Goal: Communication & Community: Participate in discussion

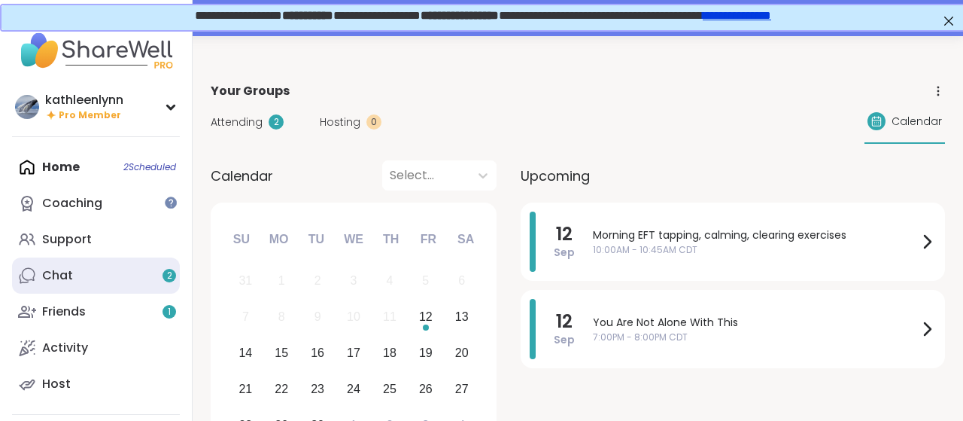
click at [114, 270] on link "Chat 2" at bounding box center [96, 275] width 168 height 36
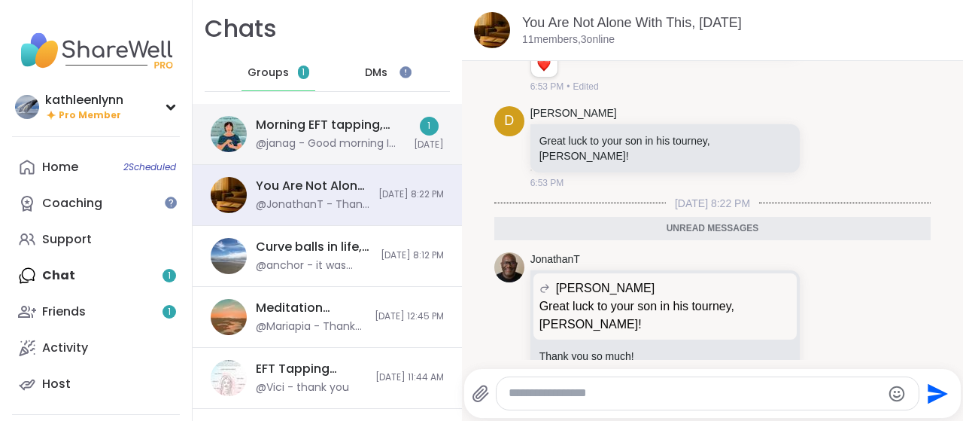
click at [302, 126] on div "Morning EFT tapping, calming, clearing exercises, [DATE]" at bounding box center [330, 125] width 149 height 17
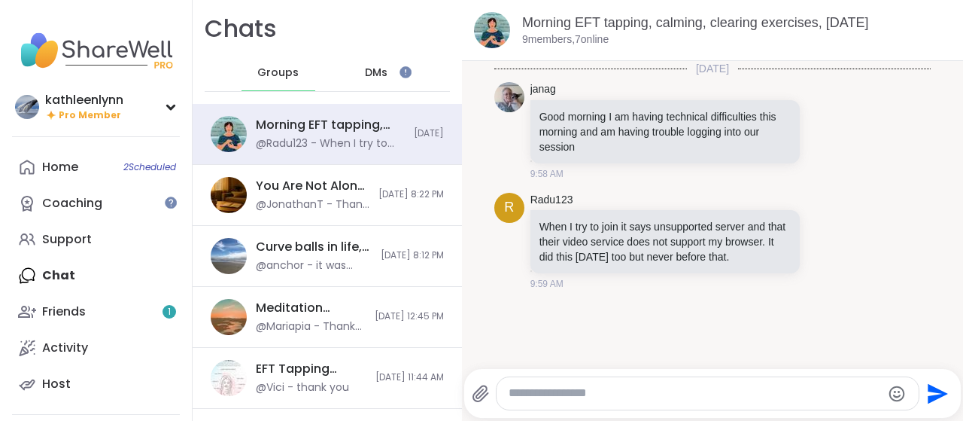
click at [547, 388] on textarea "Type your message" at bounding box center [695, 393] width 372 height 16
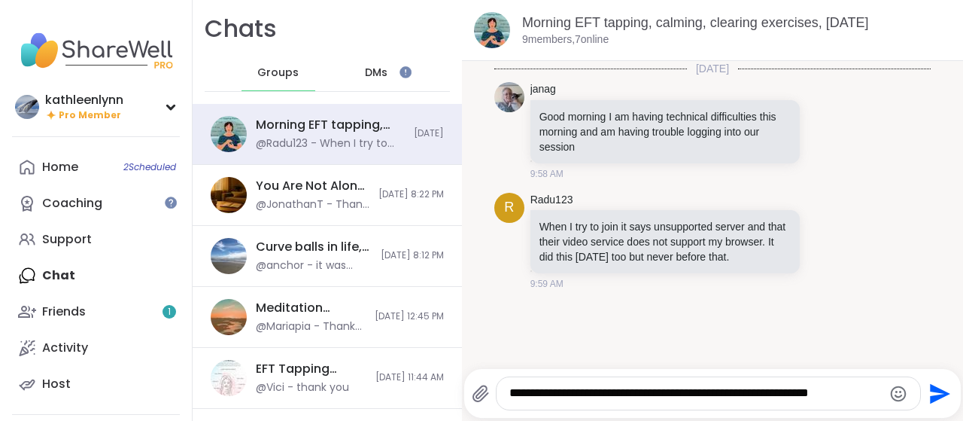
type textarea "**********"
click at [933, 396] on icon "Send" at bounding box center [940, 393] width 20 height 20
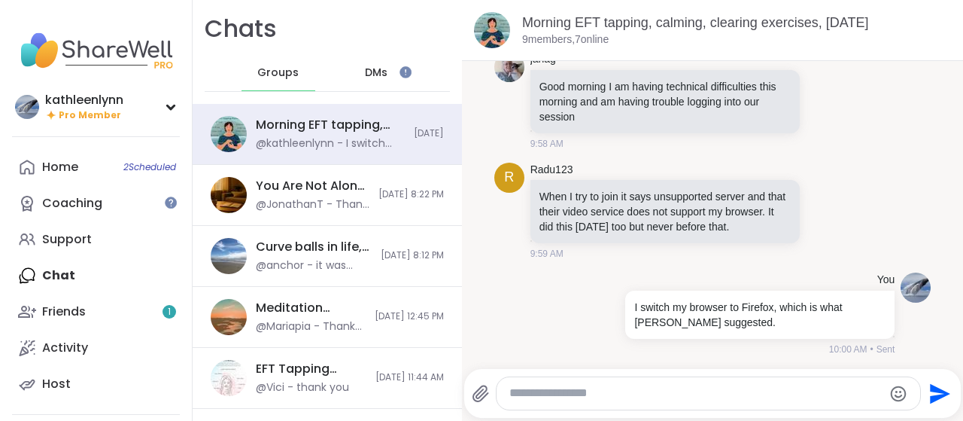
scroll to position [110, 0]
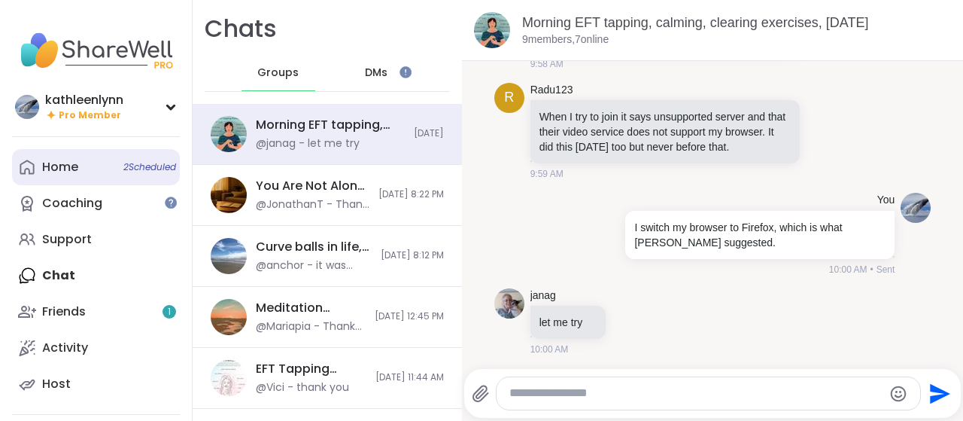
click at [128, 165] on span "2 Scheduled" at bounding box center [149, 167] width 53 height 12
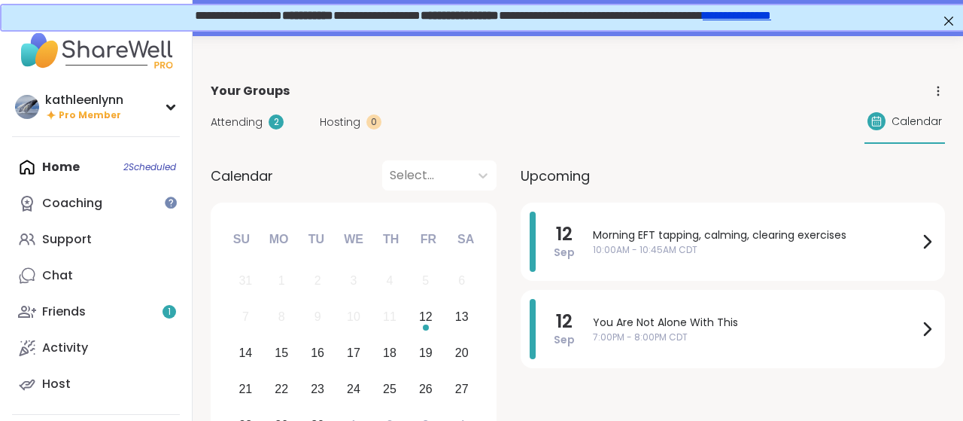
click at [248, 120] on span "Attending" at bounding box center [237, 122] width 52 height 16
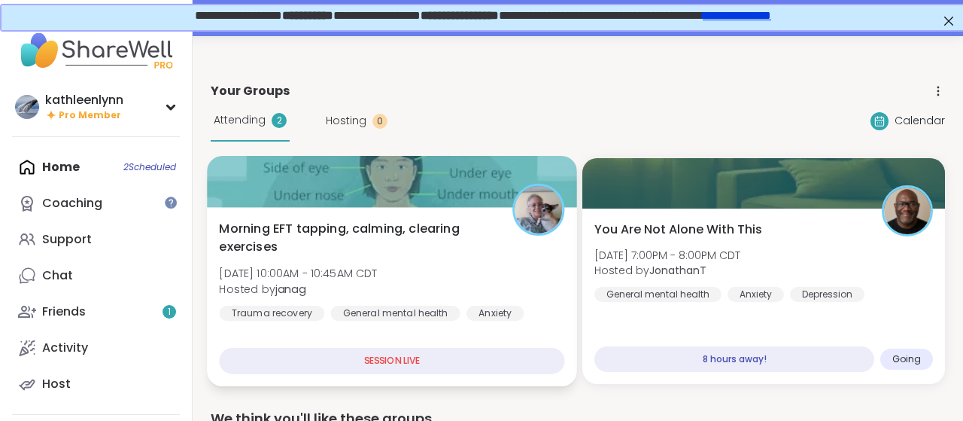
click at [269, 178] on div at bounding box center [392, 181] width 370 height 51
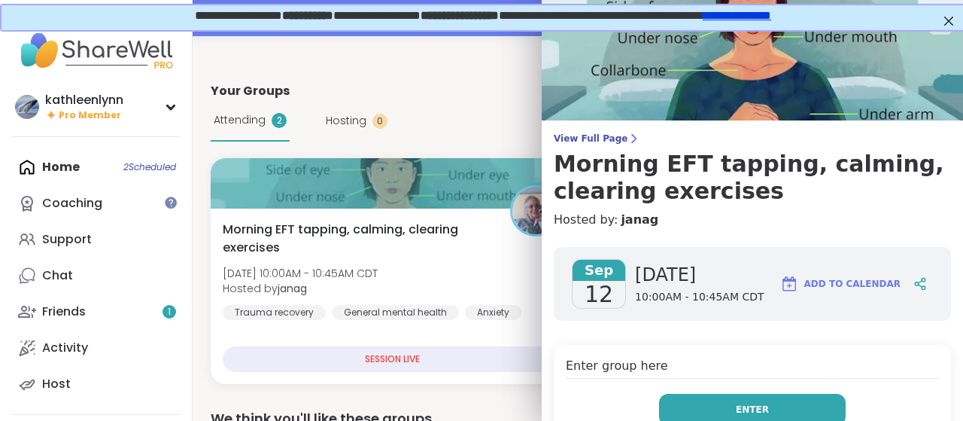
click at [788, 406] on button "Enter" at bounding box center [752, 409] width 187 height 32
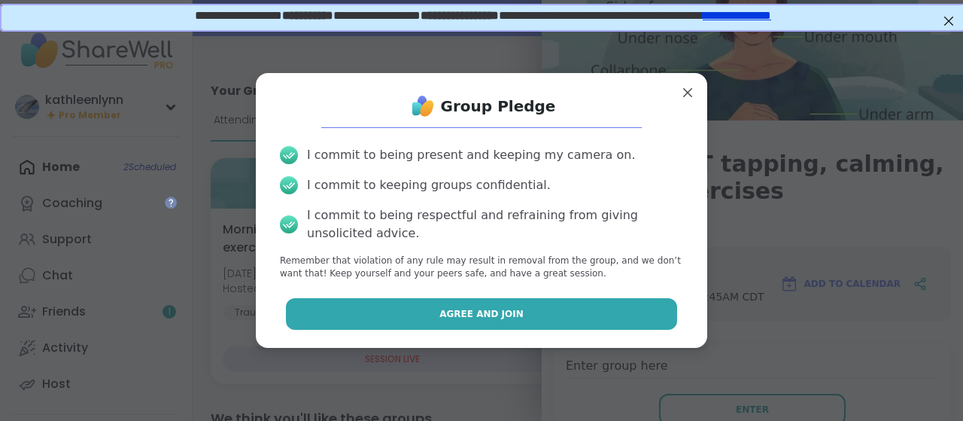
click at [600, 311] on button "Agree and Join" at bounding box center [482, 314] width 392 height 32
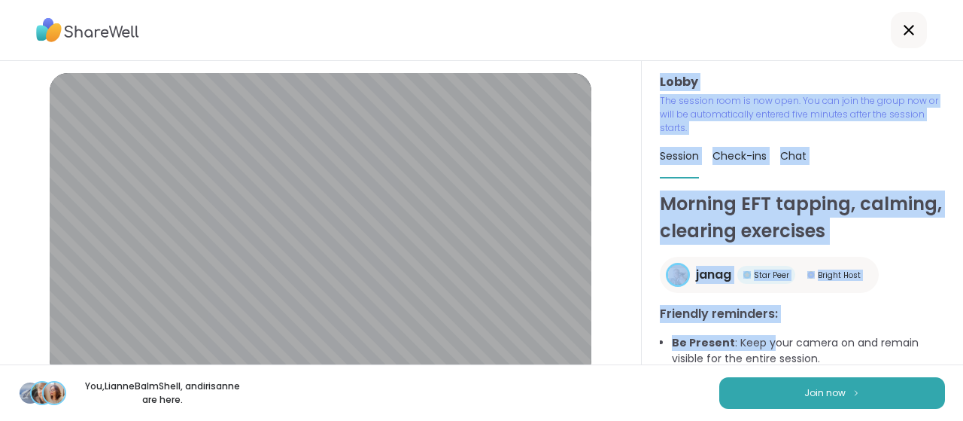
drag, startPoint x: 622, startPoint y: 126, endPoint x: 782, endPoint y: 351, distance: 276.3
click at [642, 351] on div "Lobby | Microphone Array (AMD Audio Device) | ACER HD User Facing Test speaker …" at bounding box center [321, 212] width 642 height 303
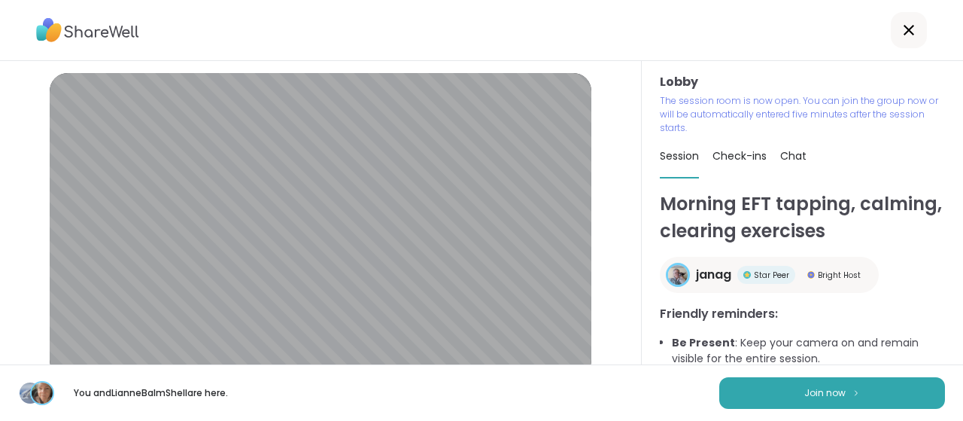
click at [618, 270] on div "Lobby | Microphone Array (AMD Audio Device) | ACER HD User Facing Test speaker …" at bounding box center [321, 212] width 642 height 303
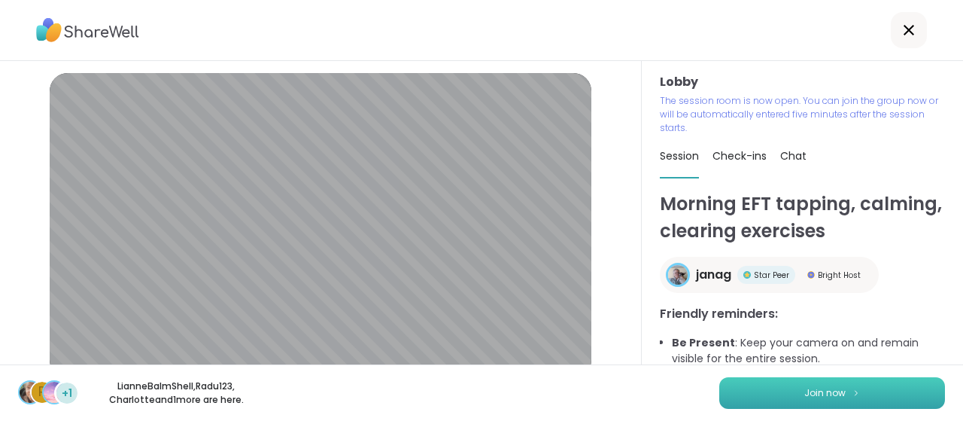
click at [813, 384] on button "Join now" at bounding box center [832, 393] width 226 height 32
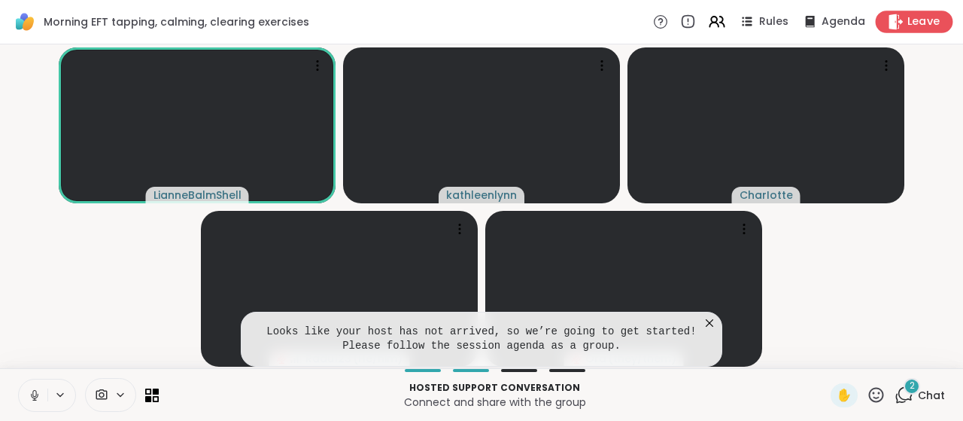
click at [917, 23] on span "Leave" at bounding box center [923, 22] width 33 height 16
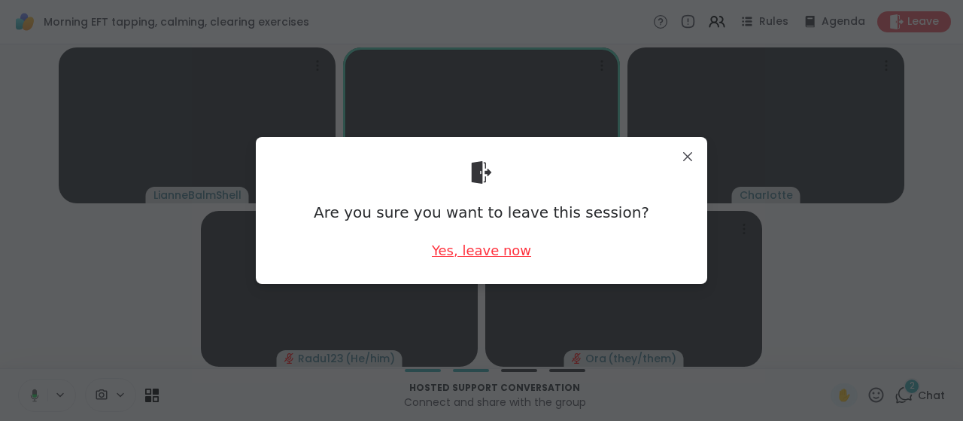
click at [486, 245] on div "Yes, leave now" at bounding box center [481, 250] width 99 height 19
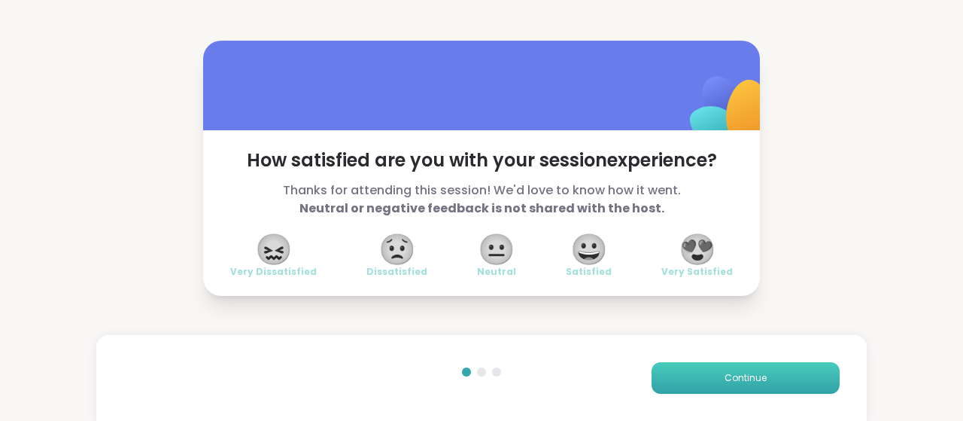
click at [709, 375] on button "Continue" at bounding box center [745, 378] width 188 height 32
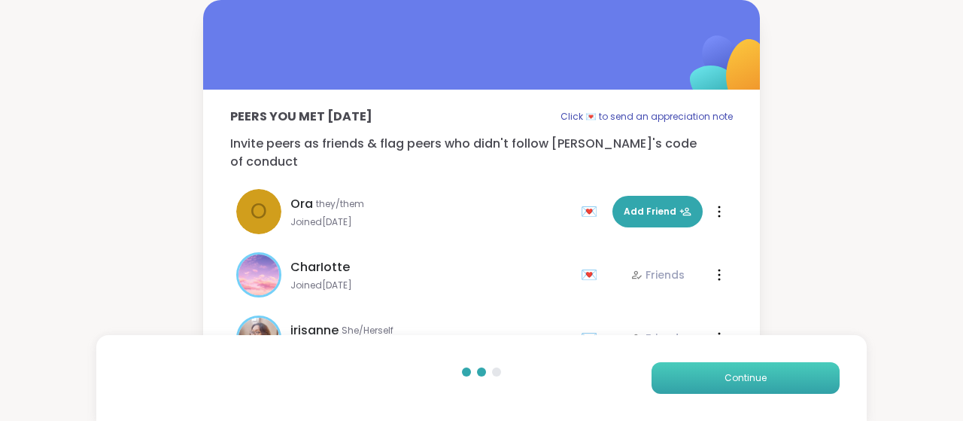
click at [709, 375] on button "Continue" at bounding box center [745, 378] width 188 height 32
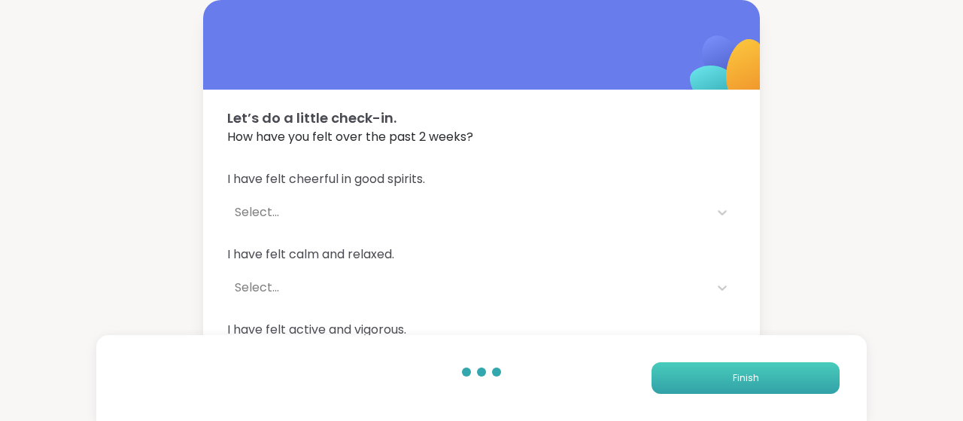
click at [709, 375] on button "Finish" at bounding box center [745, 378] width 188 height 32
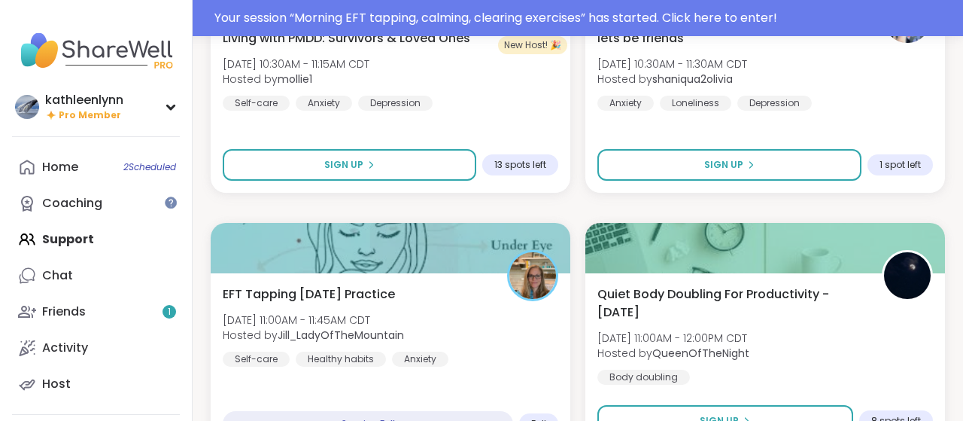
scroll to position [782, 0]
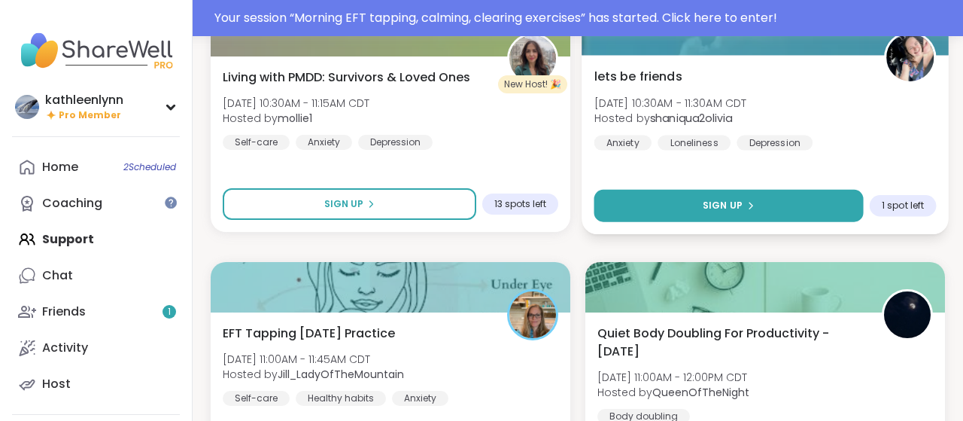
click at [650, 203] on button "Sign Up" at bounding box center [728, 206] width 269 height 32
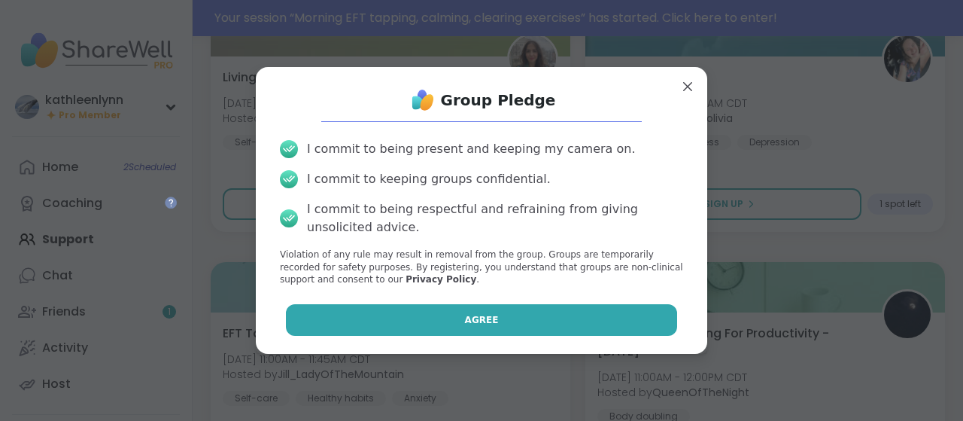
click at [461, 318] on button "Agree" at bounding box center [482, 320] width 392 height 32
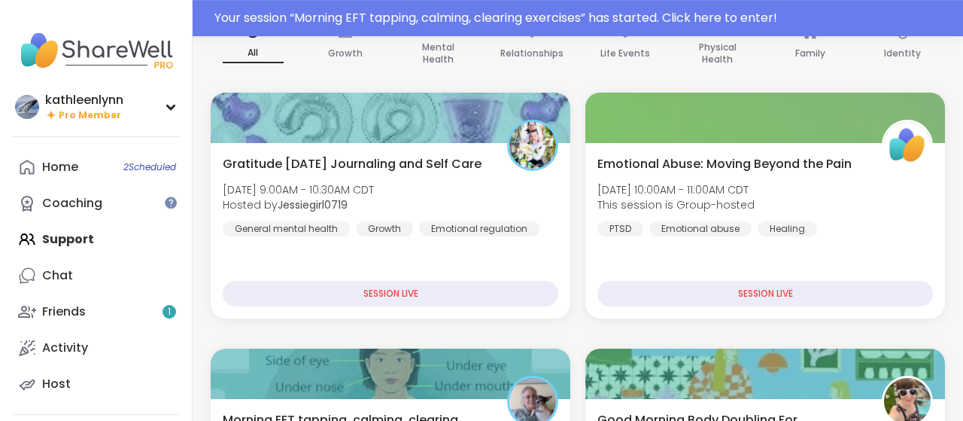
scroll to position [196, 0]
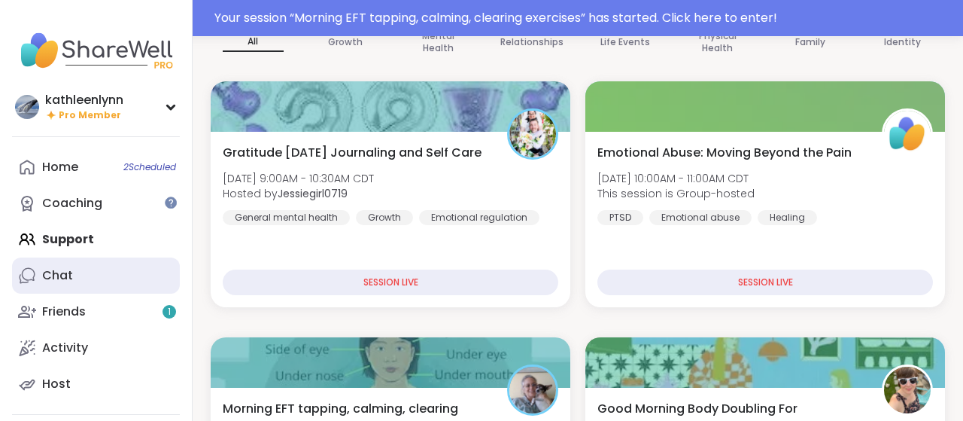
click at [103, 282] on link "Chat" at bounding box center [96, 275] width 168 height 36
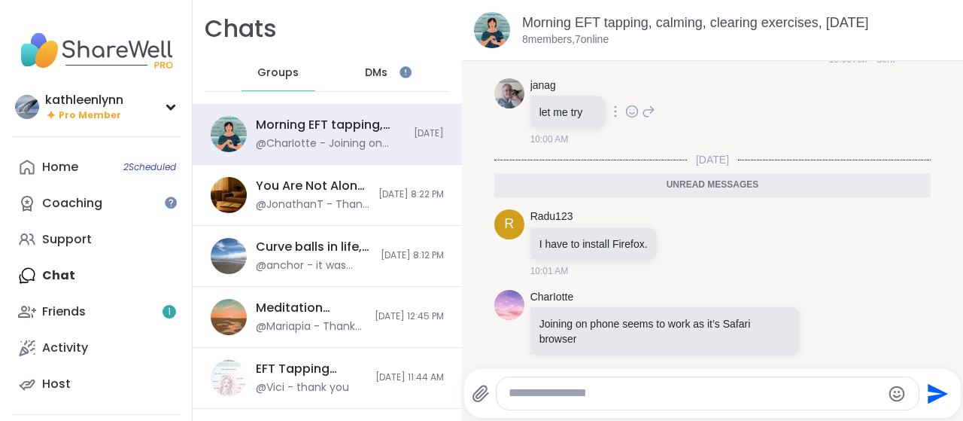
click at [833, 93] on div "janag let me try 10:00 AM" at bounding box center [712, 112] width 437 height 80
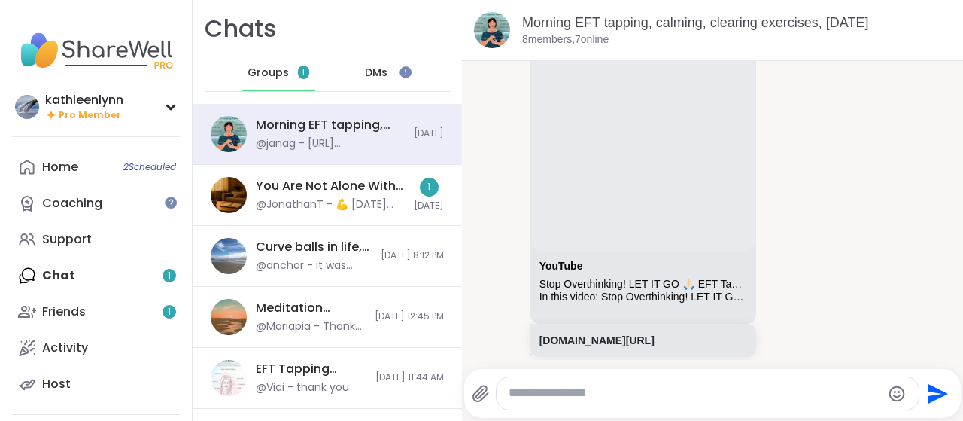
scroll to position [700, 0]
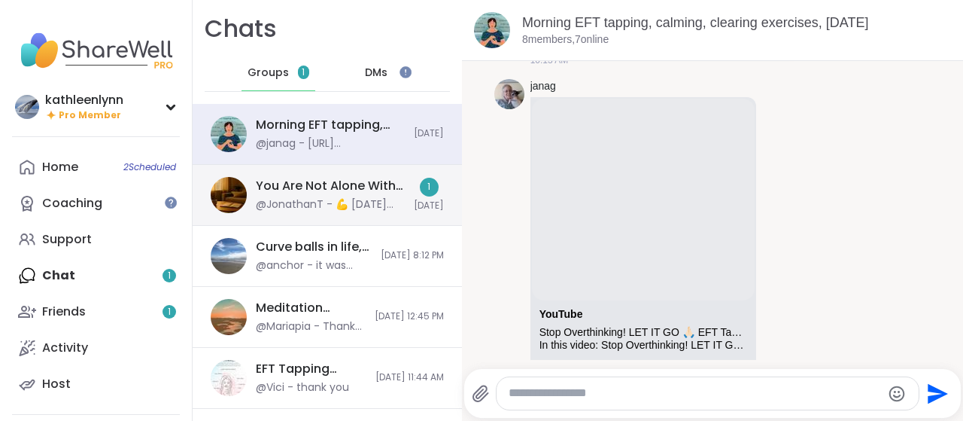
click at [305, 191] on div "You Are Not Alone With This, [DATE]" at bounding box center [330, 186] width 149 height 17
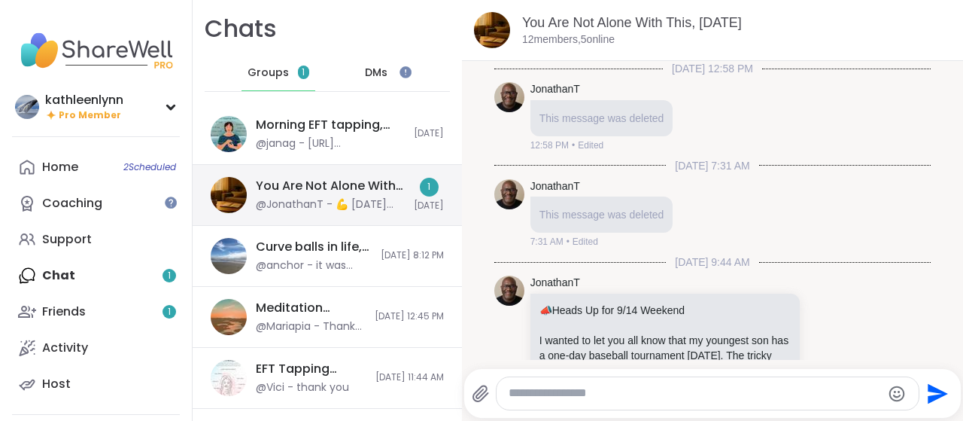
scroll to position [659, 0]
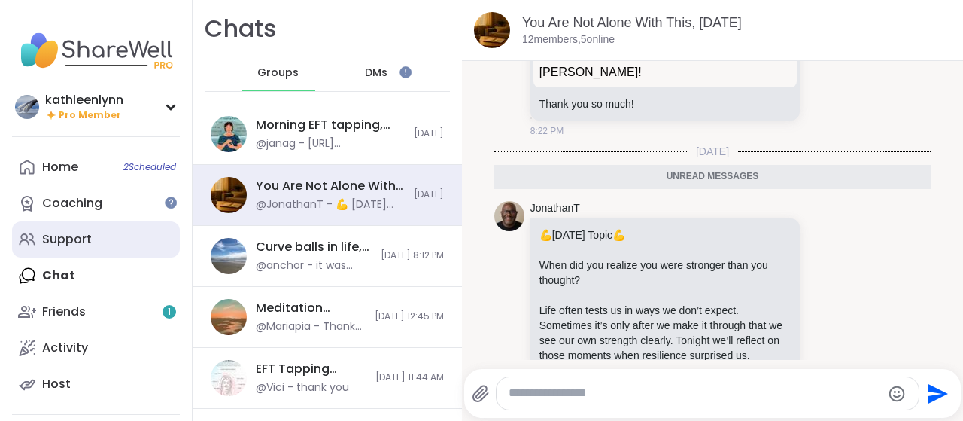
click at [84, 244] on div "Support" at bounding box center [67, 239] width 50 height 17
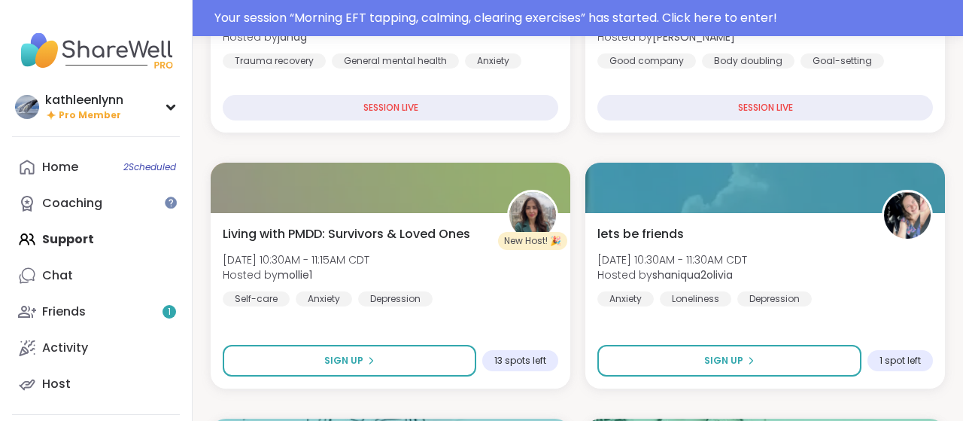
scroll to position [665, 0]
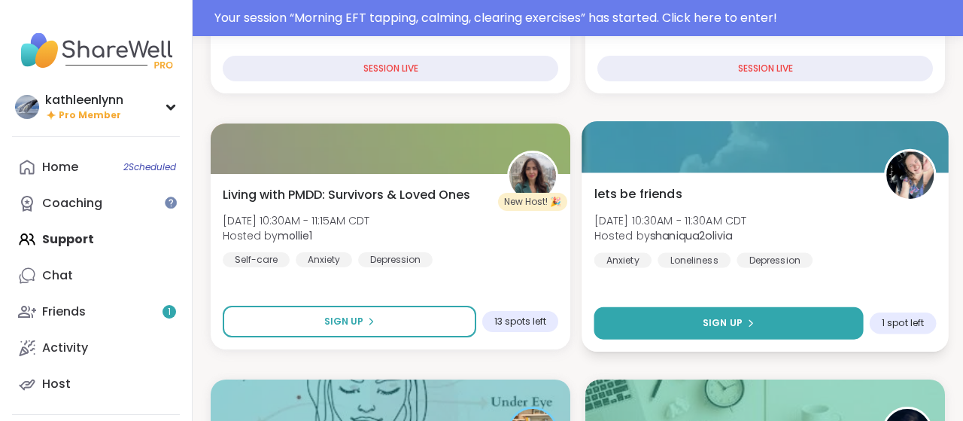
click at [733, 313] on button "Sign Up" at bounding box center [728, 323] width 269 height 32
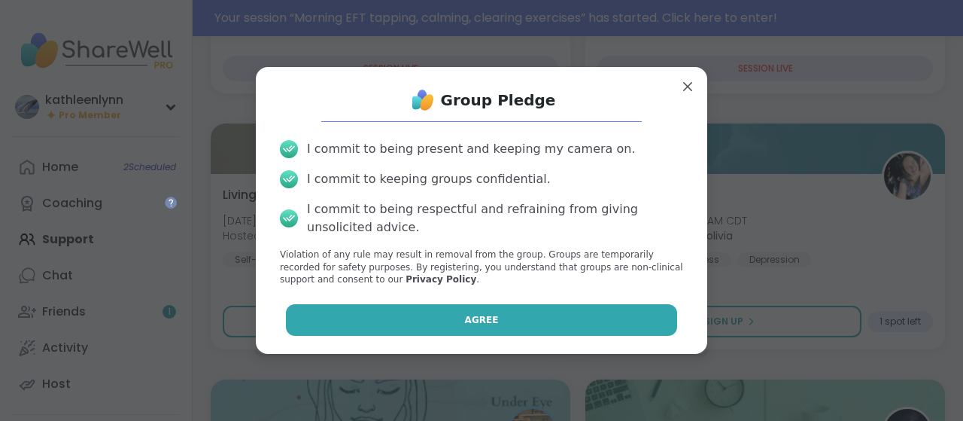
click at [616, 310] on button "Agree" at bounding box center [482, 320] width 392 height 32
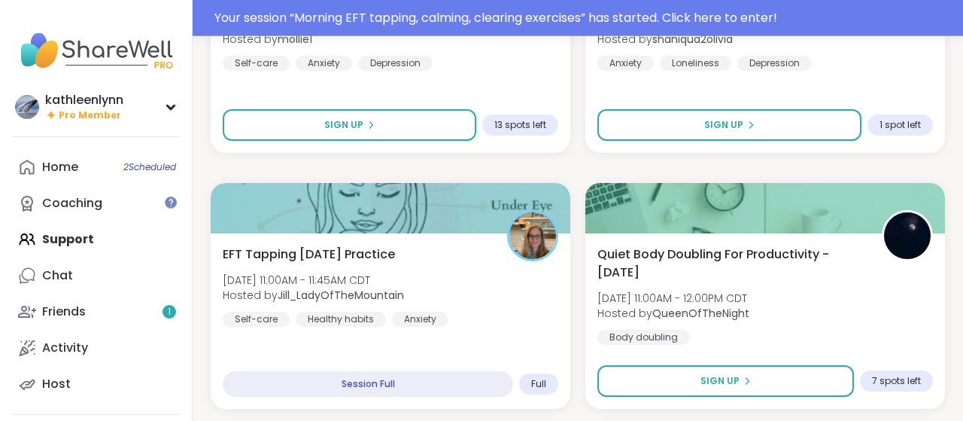
scroll to position [900, 0]
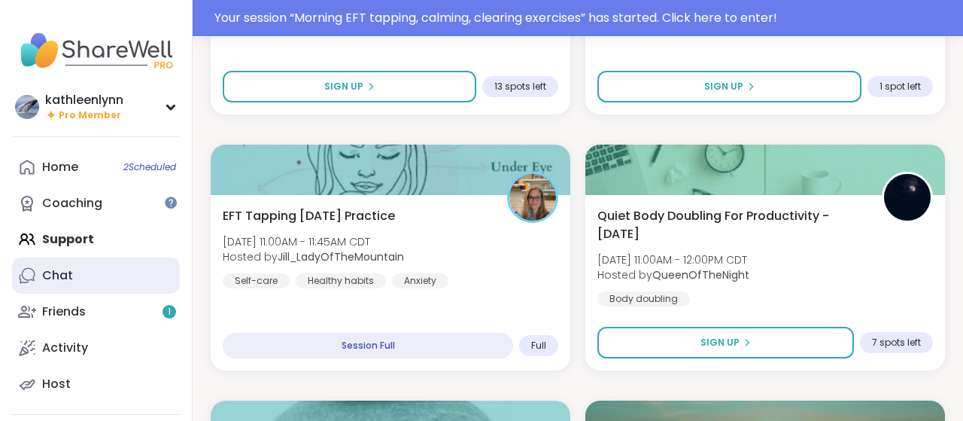
click at [57, 278] on div "Chat" at bounding box center [57, 275] width 31 height 17
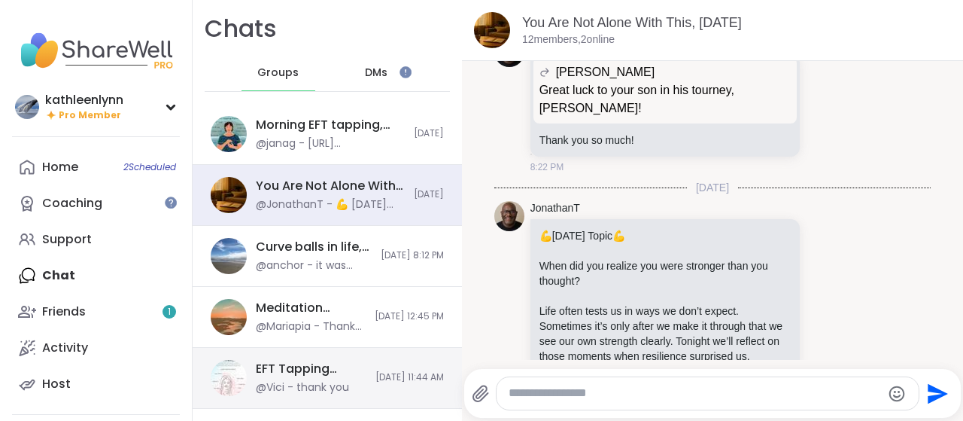
click at [339, 381] on div "@Vici - thank you" at bounding box center [302, 387] width 93 height 15
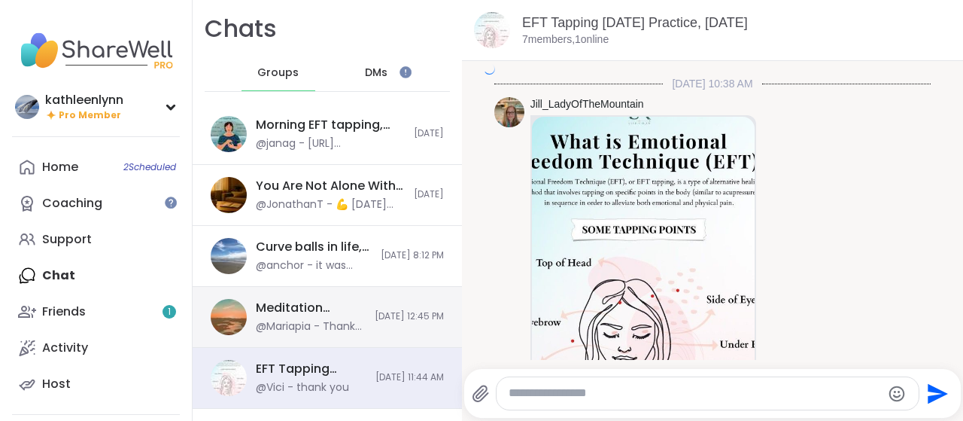
scroll to position [2546, 0]
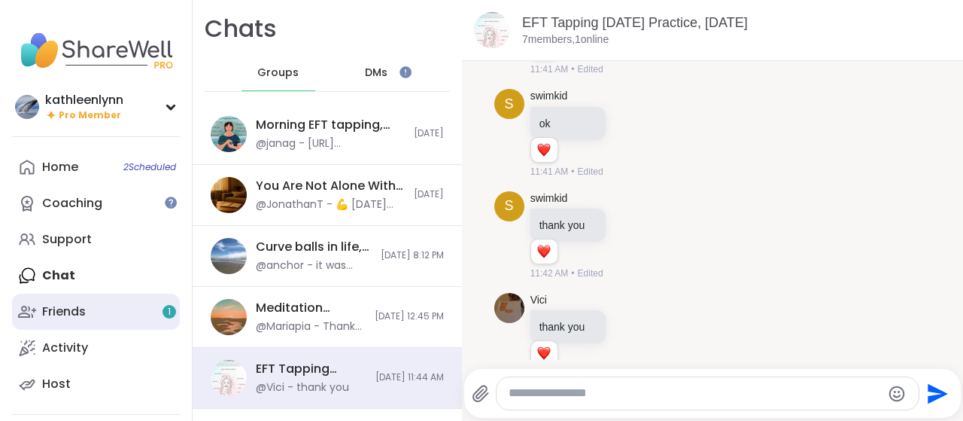
click at [90, 310] on link "Friends 1" at bounding box center [96, 311] width 168 height 36
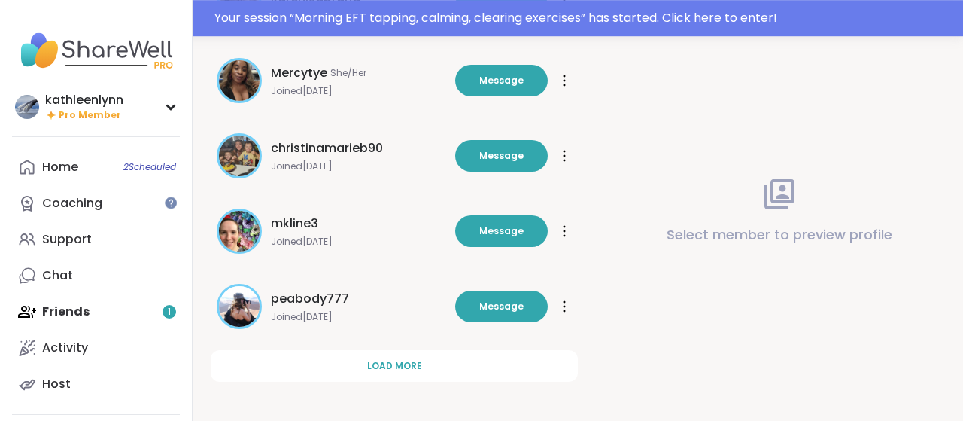
scroll to position [581, 0]
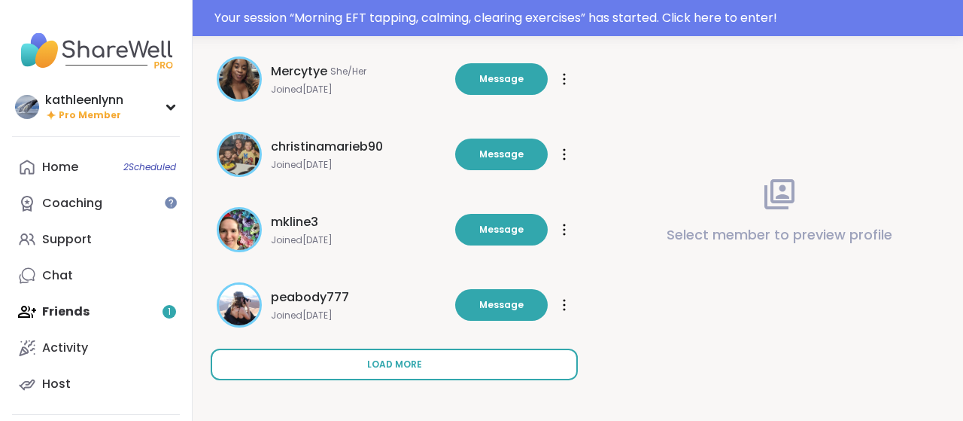
click at [417, 360] on span "Load more" at bounding box center [394, 364] width 55 height 14
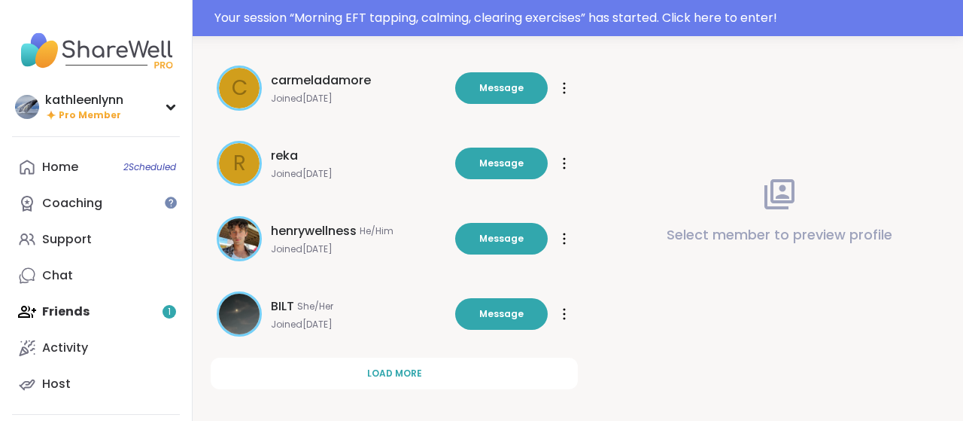
scroll to position [1333, 0]
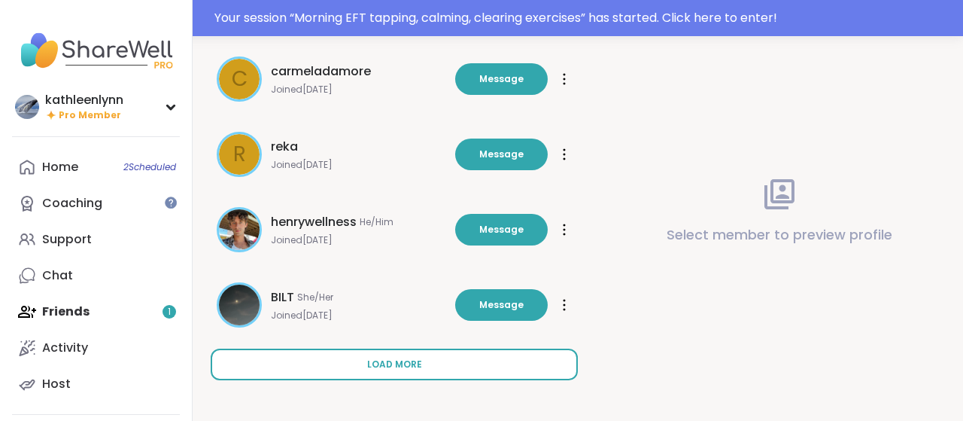
click at [432, 363] on button "Load more" at bounding box center [394, 364] width 367 height 32
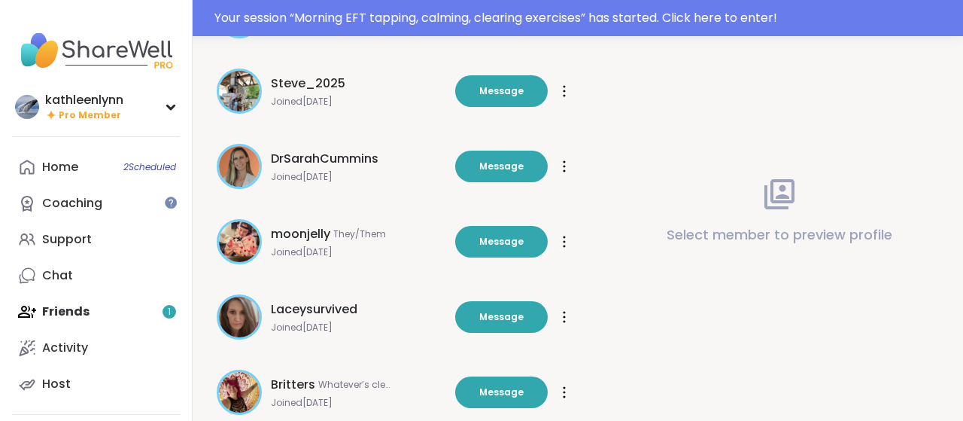
scroll to position [2085, 0]
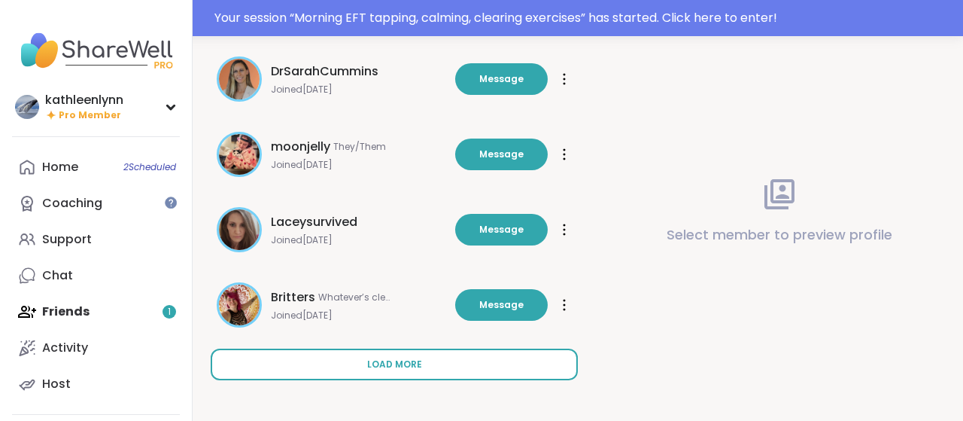
click at [421, 363] on button "Load more" at bounding box center [394, 364] width 367 height 32
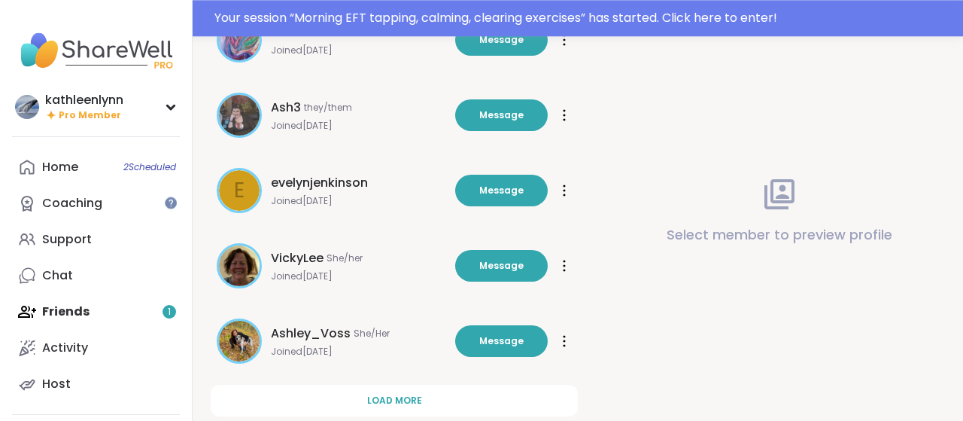
scroll to position [2838, 0]
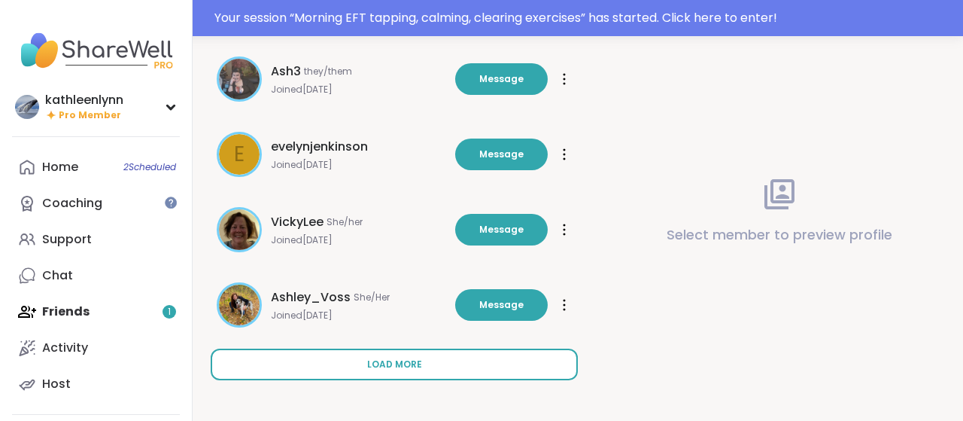
click at [387, 370] on button "Load more" at bounding box center [394, 364] width 367 height 32
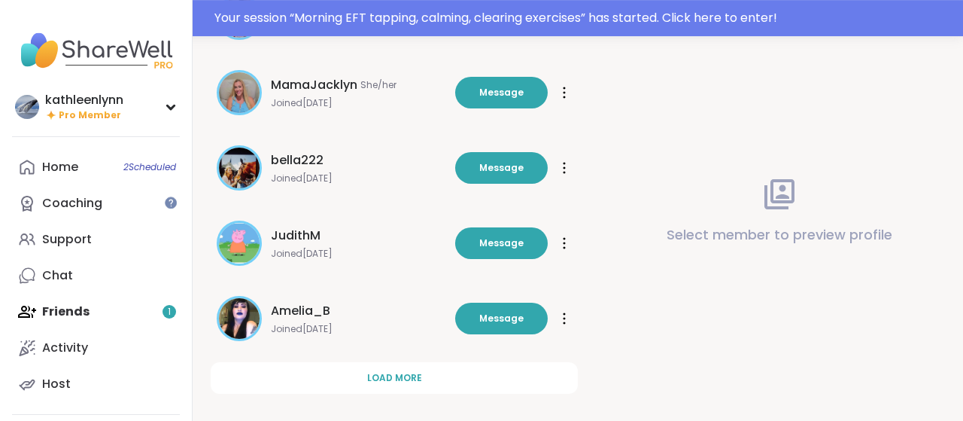
scroll to position [3581, 0]
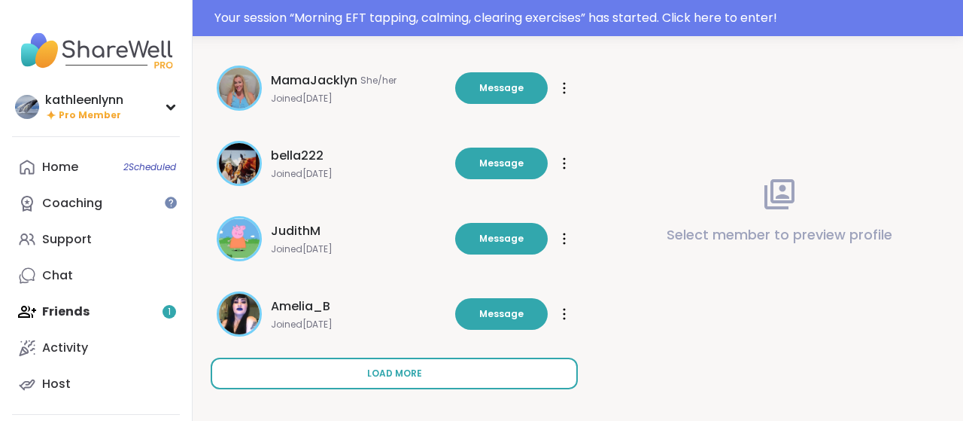
click at [363, 369] on button "Load more" at bounding box center [394, 373] width 367 height 32
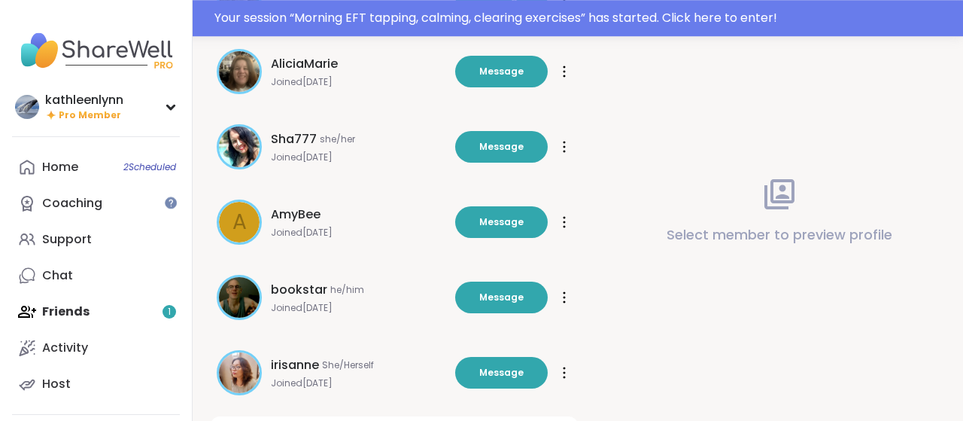
scroll to position [4342, 0]
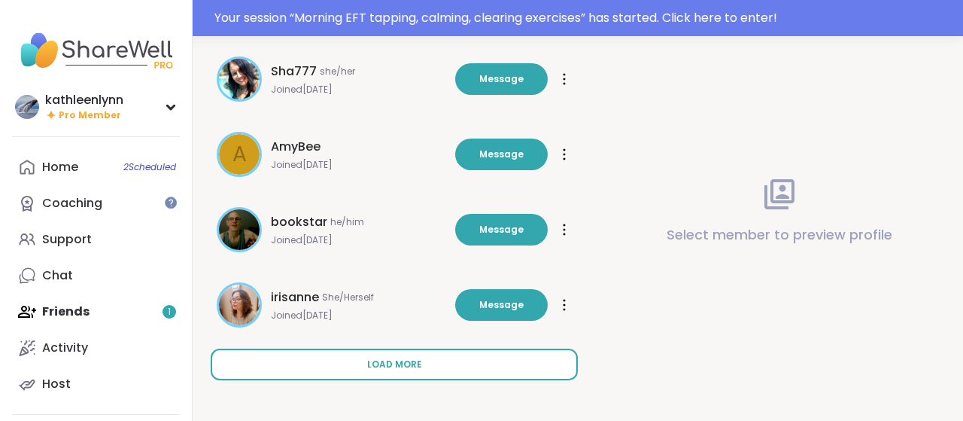
click at [324, 360] on button "Load more" at bounding box center [394, 364] width 367 height 32
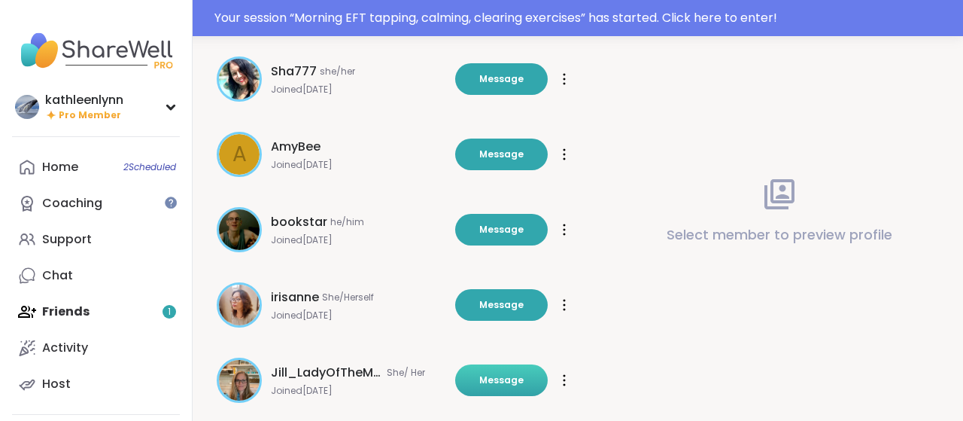
click at [495, 375] on span "Message" at bounding box center [501, 380] width 44 height 14
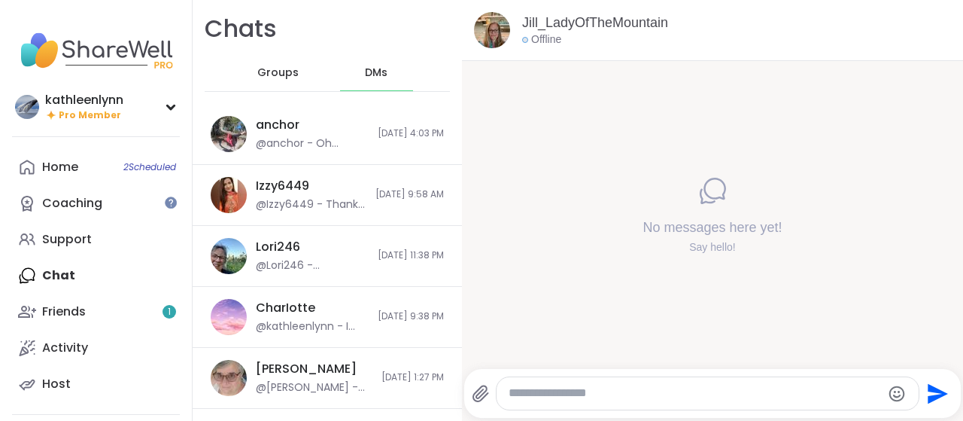
click at [521, 394] on textarea "Type your message" at bounding box center [695, 393] width 372 height 16
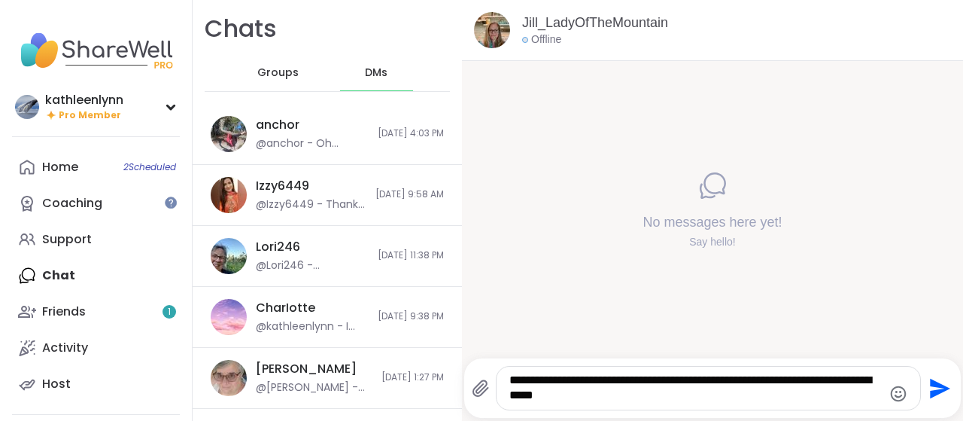
type textarea "**********"
click at [935, 390] on icon "Send" at bounding box center [940, 388] width 20 height 20
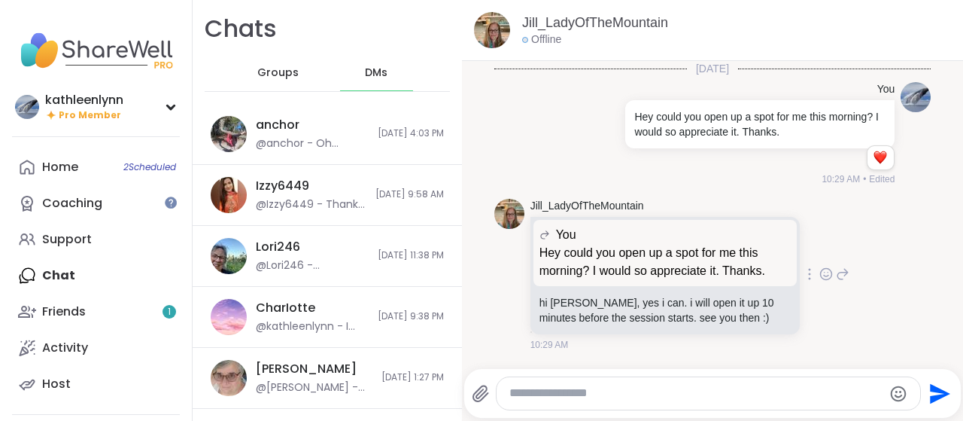
click at [826, 272] on icon at bounding box center [826, 273] width 14 height 15
click at [675, 253] on div "Select Reaction: Thumbs up" at bounding box center [674, 250] width 14 height 14
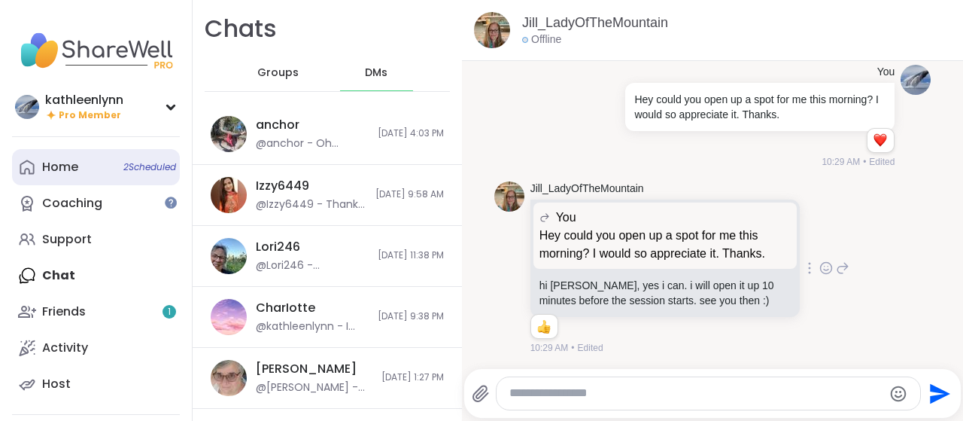
click at [118, 162] on link "Home 2 Scheduled" at bounding box center [96, 167] width 168 height 36
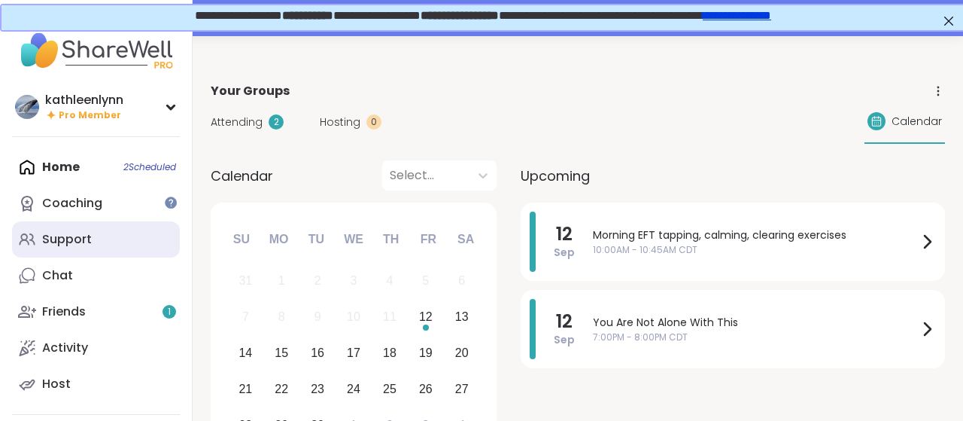
click at [70, 238] on div "Support" at bounding box center [67, 239] width 50 height 17
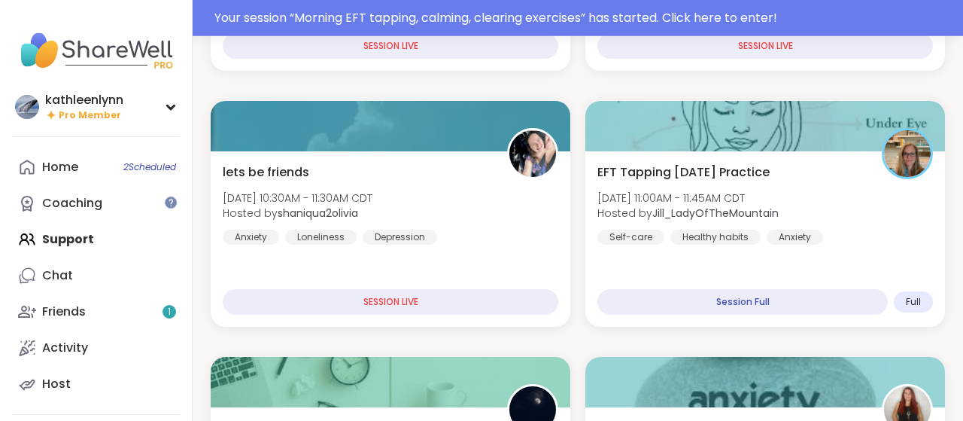
scroll to position [704, 0]
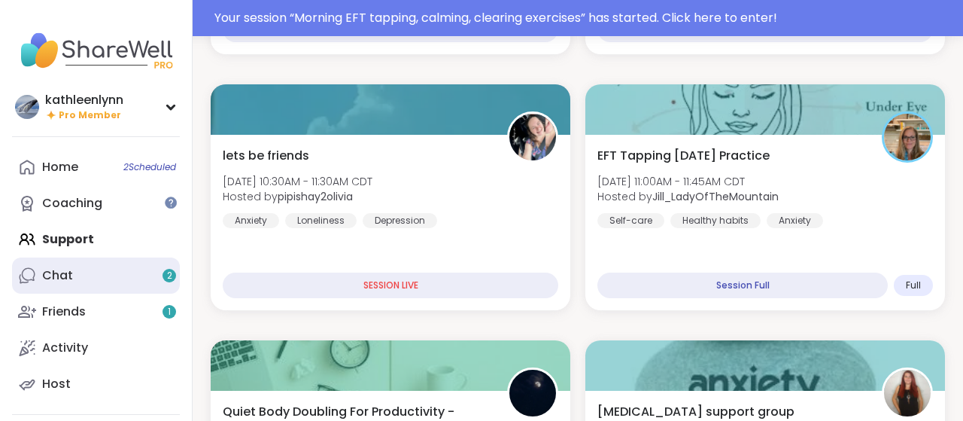
click at [84, 283] on link "Chat 2" at bounding box center [96, 275] width 168 height 36
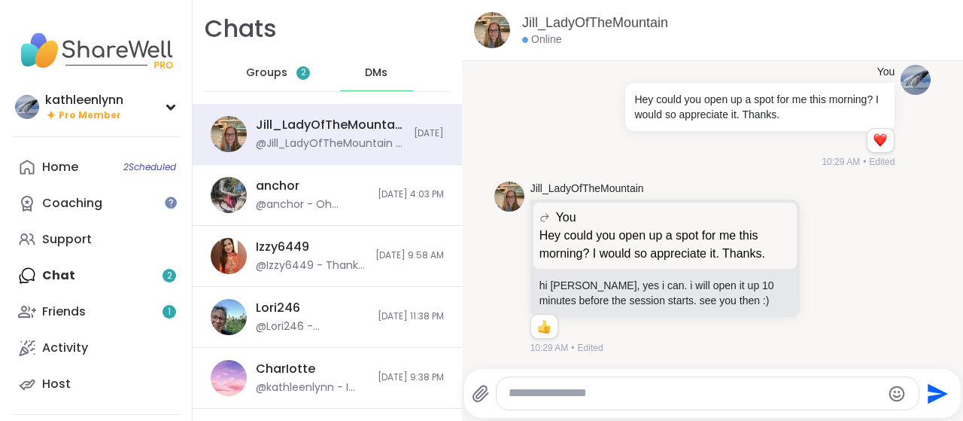
click at [65, 275] on div "Home 2 Scheduled Coaching Support Chat 2 Friends 1 Activity Host" at bounding box center [96, 275] width 168 height 253
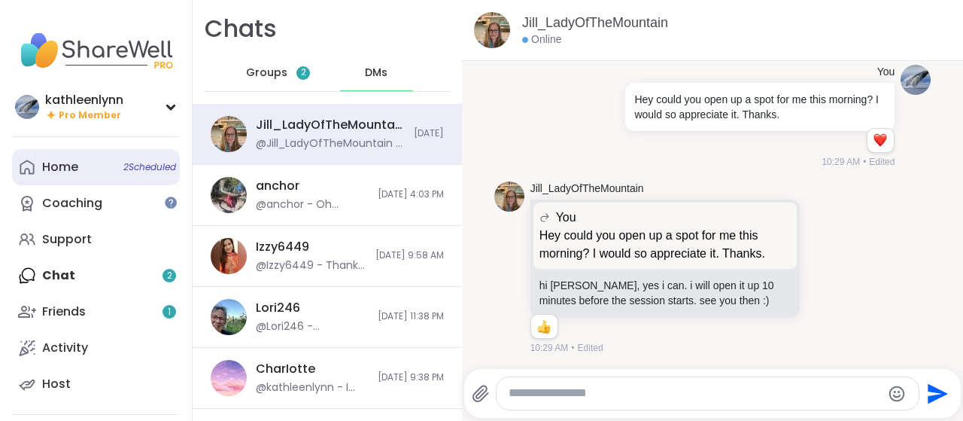
click at [116, 169] on link "Home 2 Scheduled" at bounding box center [96, 167] width 168 height 36
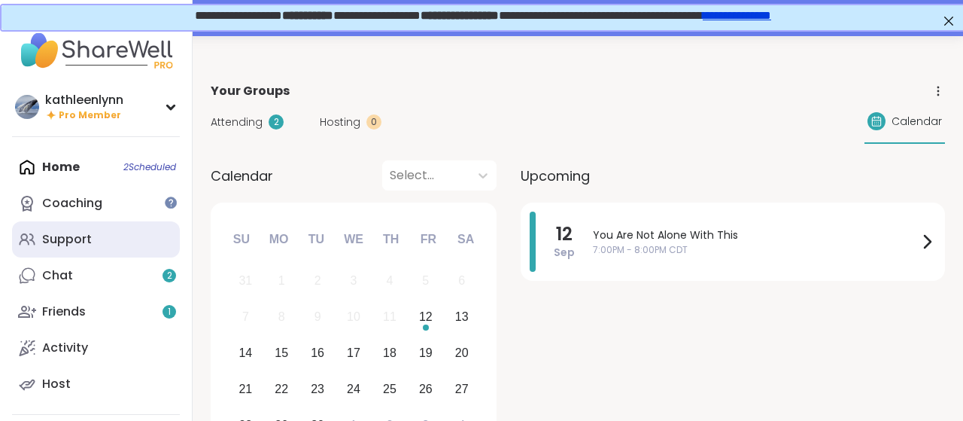
click at [81, 234] on div "Support" at bounding box center [67, 239] width 50 height 17
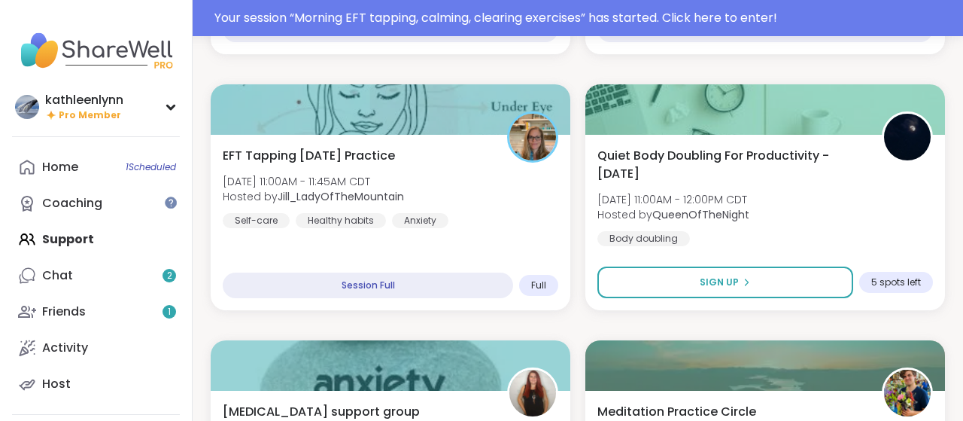
scroll to position [668, 0]
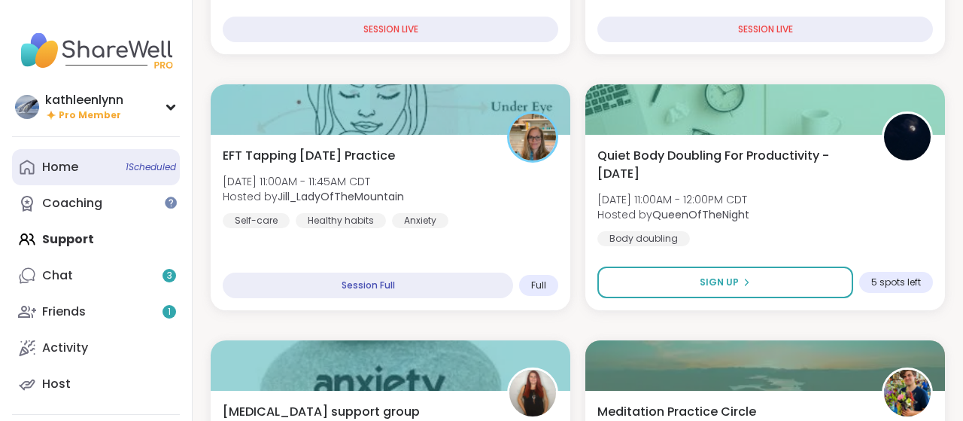
click at [71, 165] on div "Home 1 Scheduled" at bounding box center [60, 167] width 36 height 17
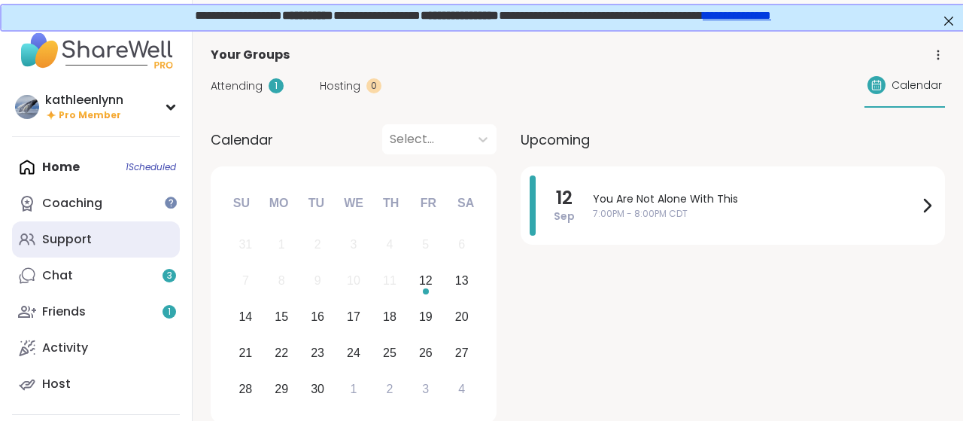
click at [86, 240] on div "Support" at bounding box center [67, 239] width 50 height 17
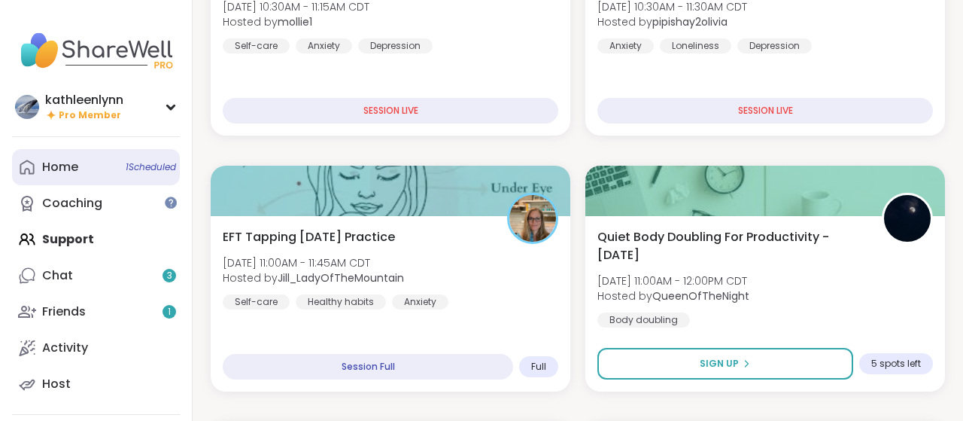
click at [74, 166] on div "Home 1 Scheduled" at bounding box center [60, 167] width 36 height 17
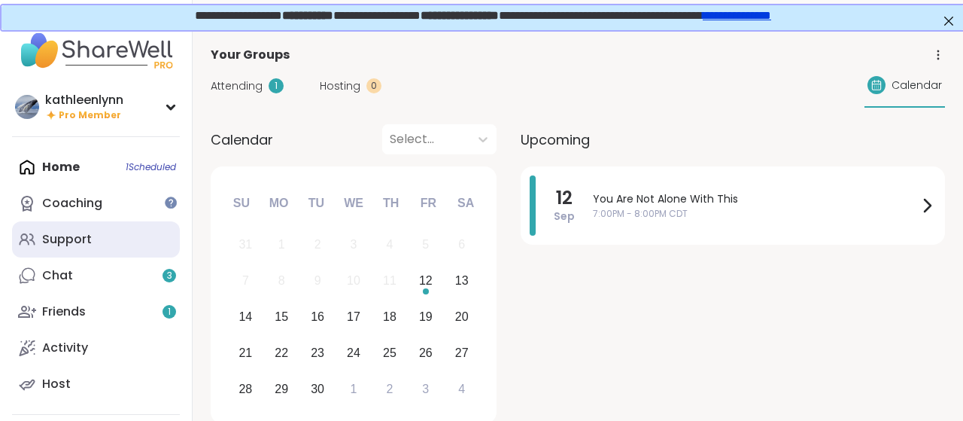
click at [81, 240] on div "Support" at bounding box center [67, 239] width 50 height 17
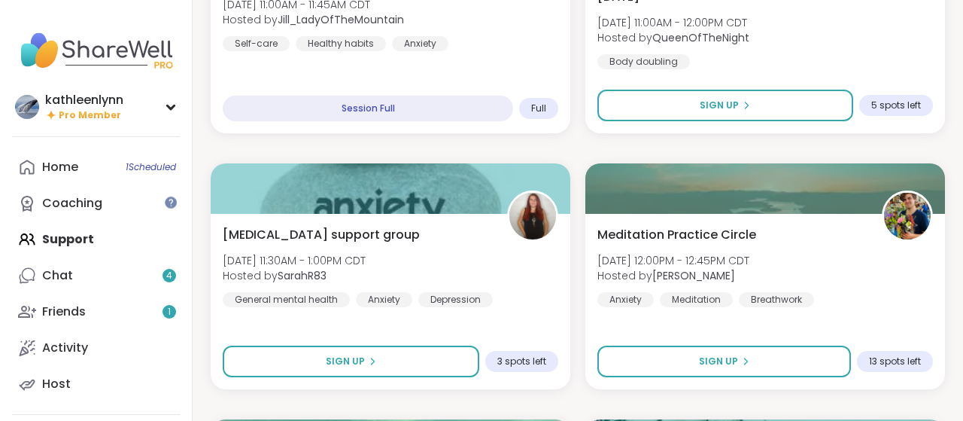
scroll to position [665, 0]
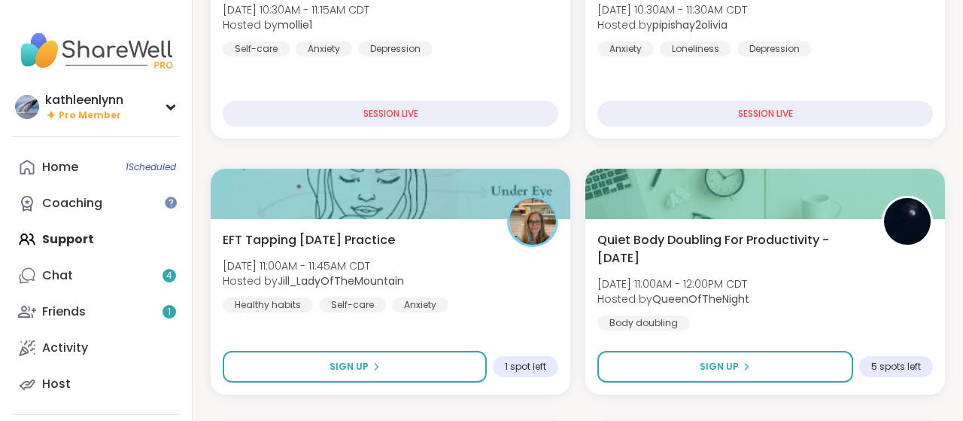
scroll to position [587, 0]
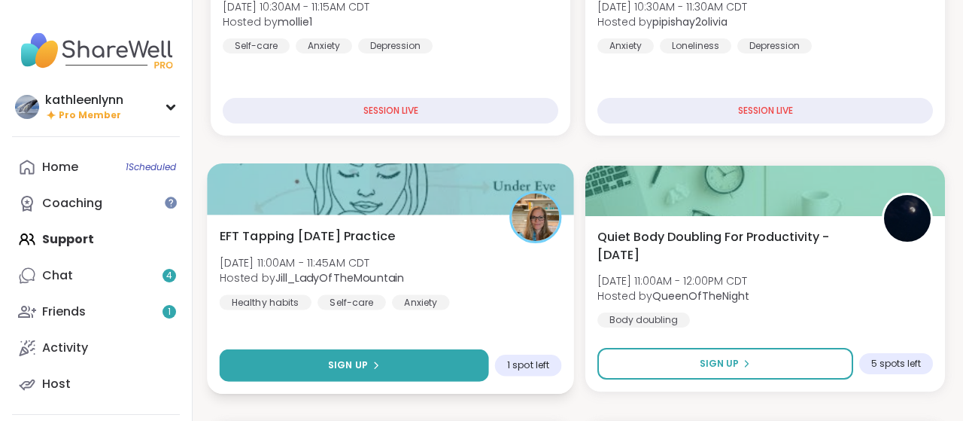
click at [402, 363] on button "Sign Up" at bounding box center [354, 365] width 269 height 32
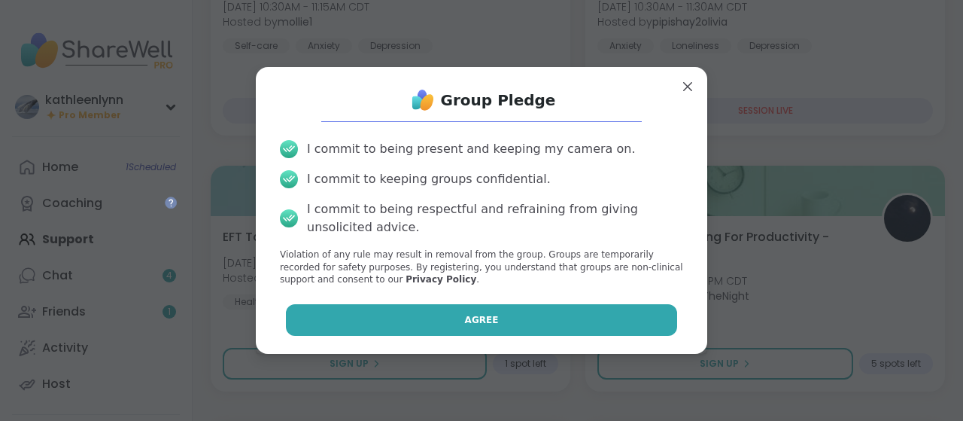
click at [426, 317] on button "Agree" at bounding box center [482, 320] width 392 height 32
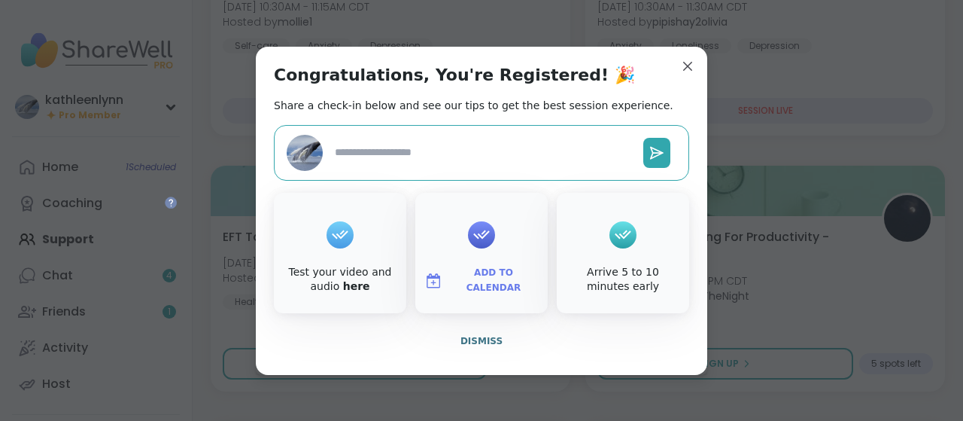
type textarea "*"
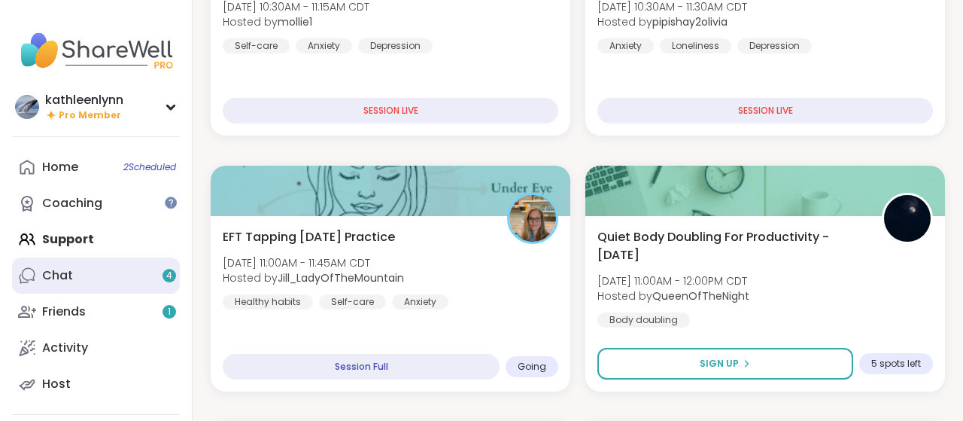
click at [71, 270] on div "Chat 4" at bounding box center [57, 275] width 31 height 17
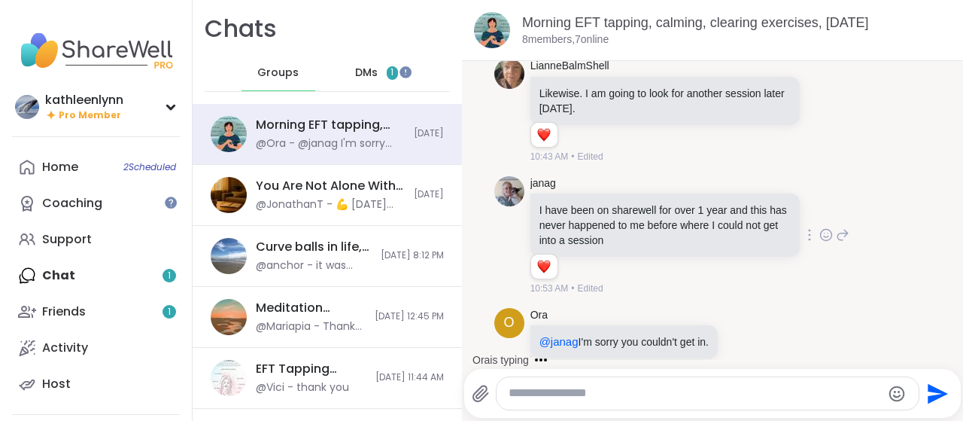
click at [878, 170] on div "janag I have been on sharewell for over 1 year and this has never happened to m…" at bounding box center [712, 236] width 437 height 132
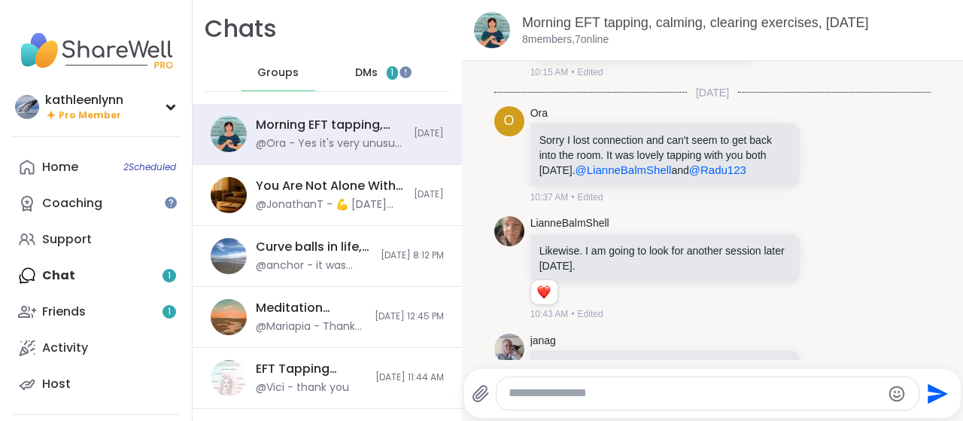
scroll to position [943, 0]
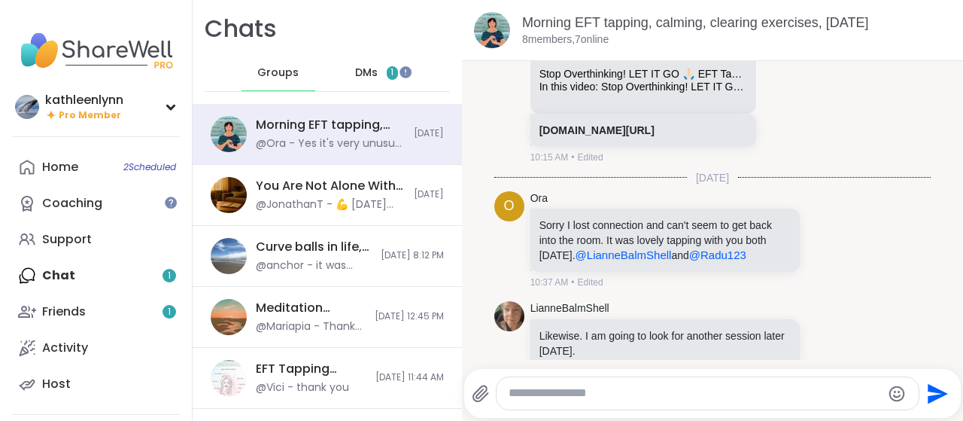
click at [375, 71] on span "DMs" at bounding box center [366, 72] width 23 height 15
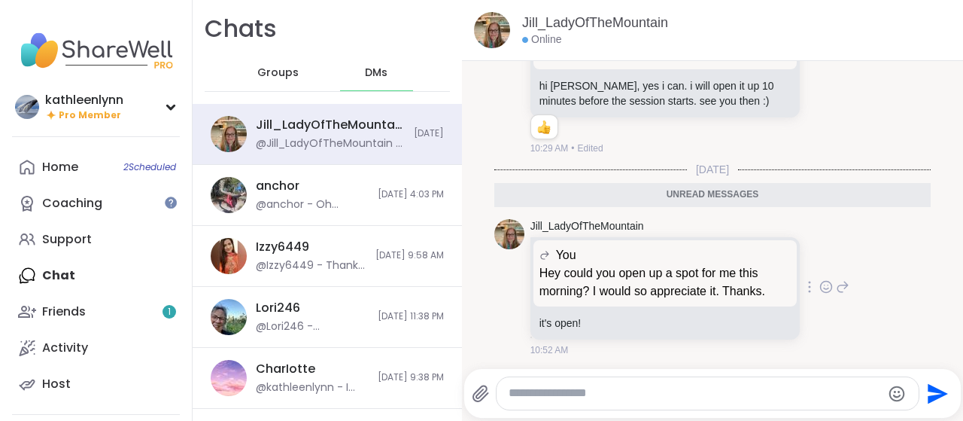
click at [841, 287] on icon at bounding box center [843, 287] width 14 height 18
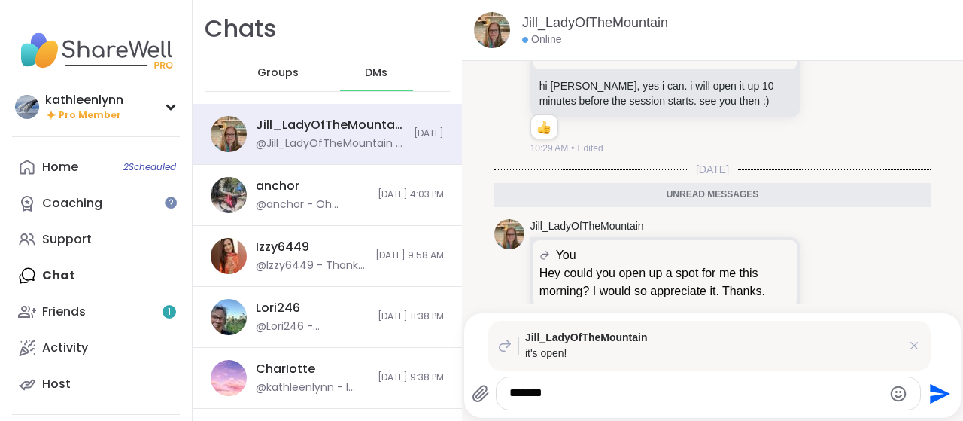
type textarea "*******"
click at [937, 390] on icon "Send" at bounding box center [940, 393] width 20 height 20
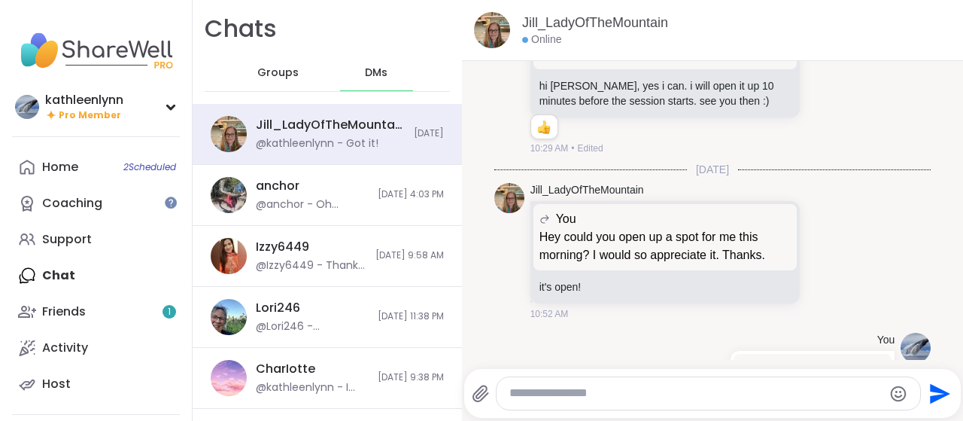
scroll to position [311, 0]
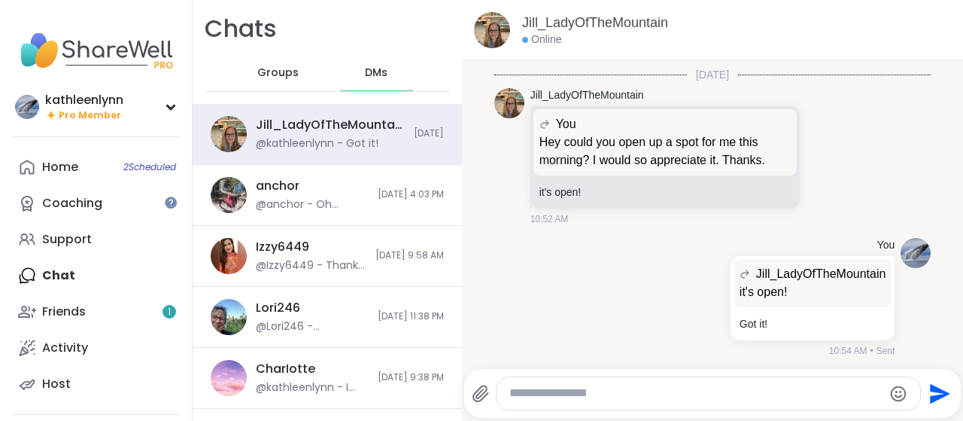
click at [78, 278] on div "Home 2 Scheduled Coaching Support Chat Friends 1 Activity Host" at bounding box center [96, 275] width 168 height 253
click at [61, 275] on div "Home 2 Scheduled Coaching Support Chat Friends 1 Activity Host" at bounding box center [96, 275] width 168 height 253
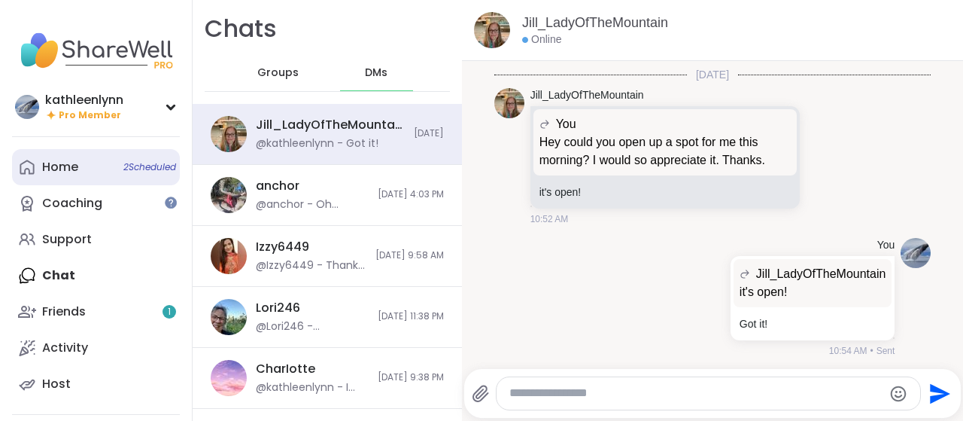
click at [70, 165] on div "Home 2 Scheduled" at bounding box center [60, 167] width 36 height 17
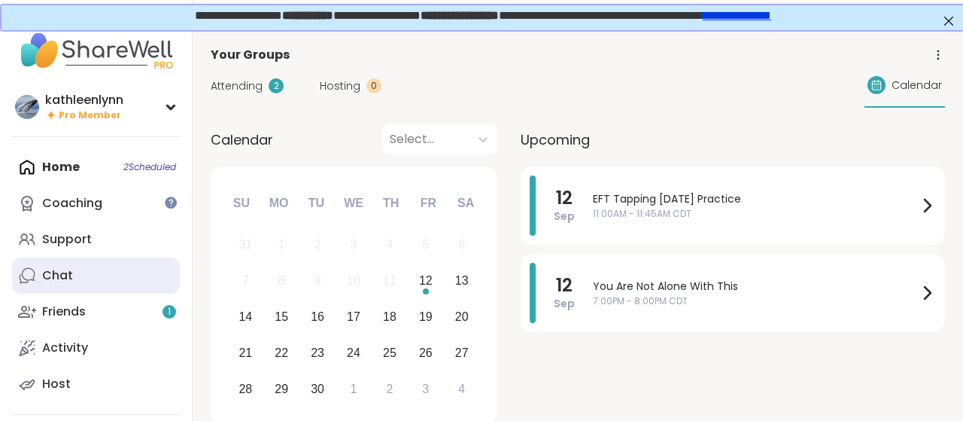
click at [84, 276] on link "Chat" at bounding box center [96, 275] width 168 height 36
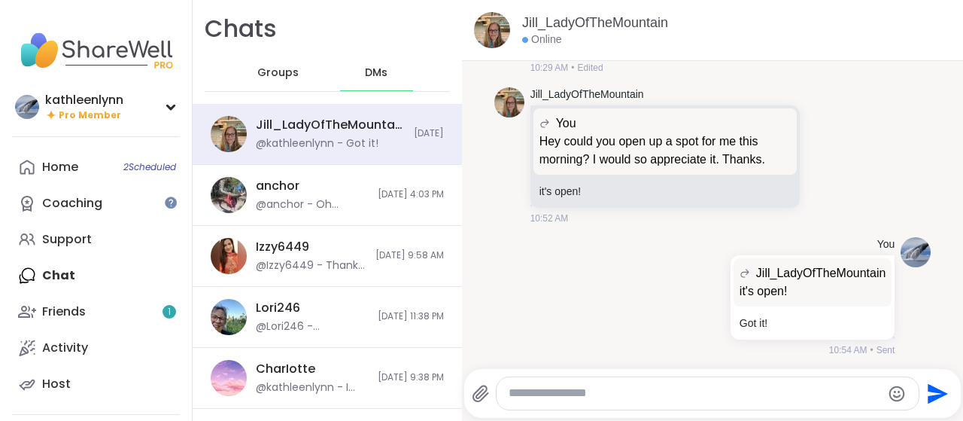
scroll to position [296, 0]
click at [71, 279] on div "Home 2 Scheduled Coaching Support Chat Friends 1 Activity Host" at bounding box center [96, 275] width 168 height 253
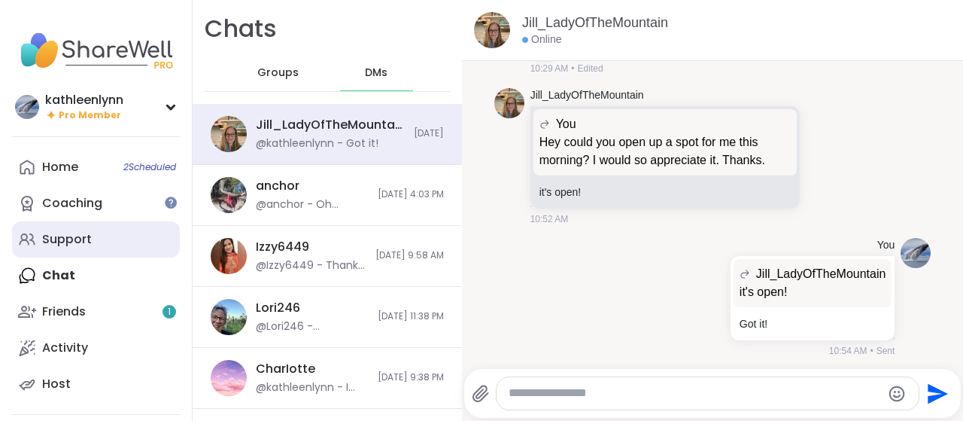
click at [74, 239] on div "Support" at bounding box center [67, 239] width 50 height 17
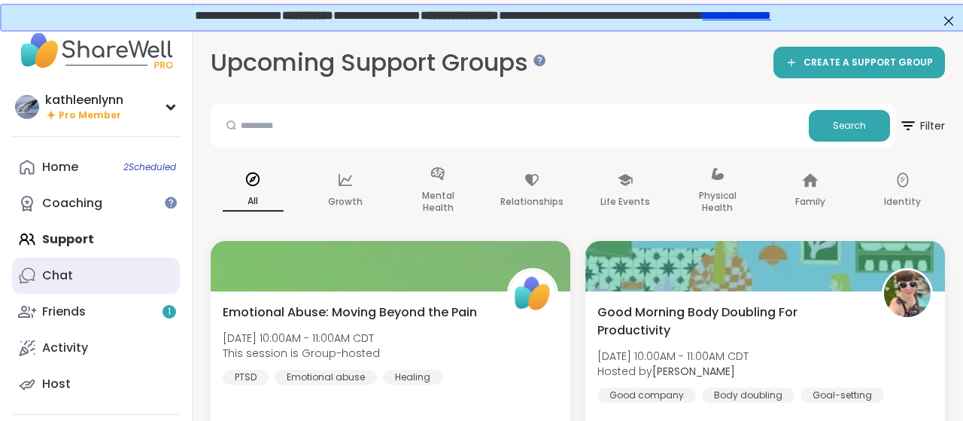
click at [61, 270] on div "Chat" at bounding box center [57, 275] width 31 height 17
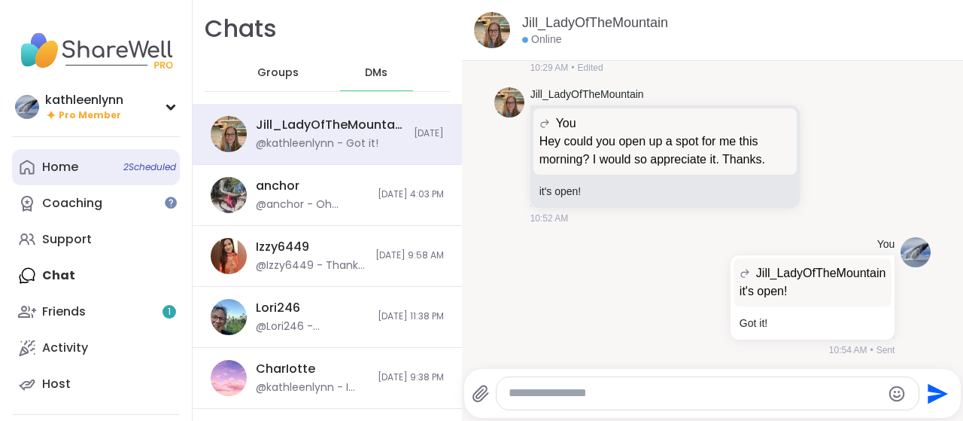
scroll to position [296, 0]
click at [85, 168] on link "Home 2 Scheduled" at bounding box center [96, 167] width 168 height 36
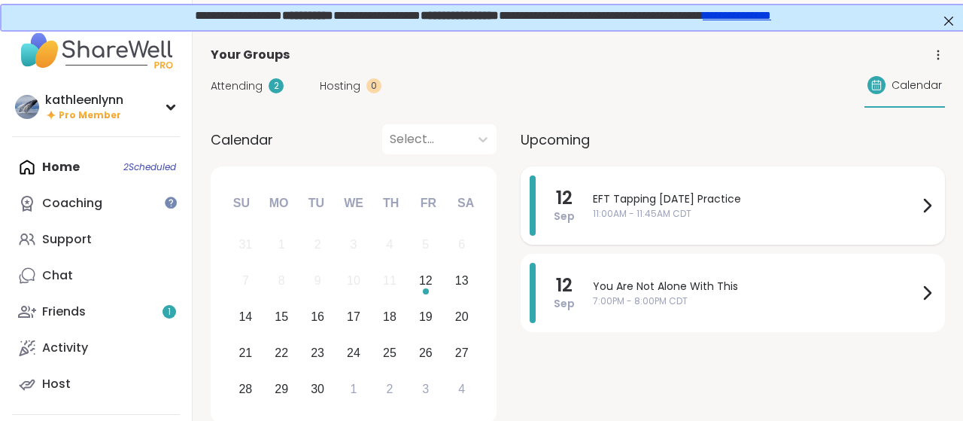
click at [644, 193] on span "EFT Tapping [DATE] Practice" at bounding box center [755, 199] width 325 height 16
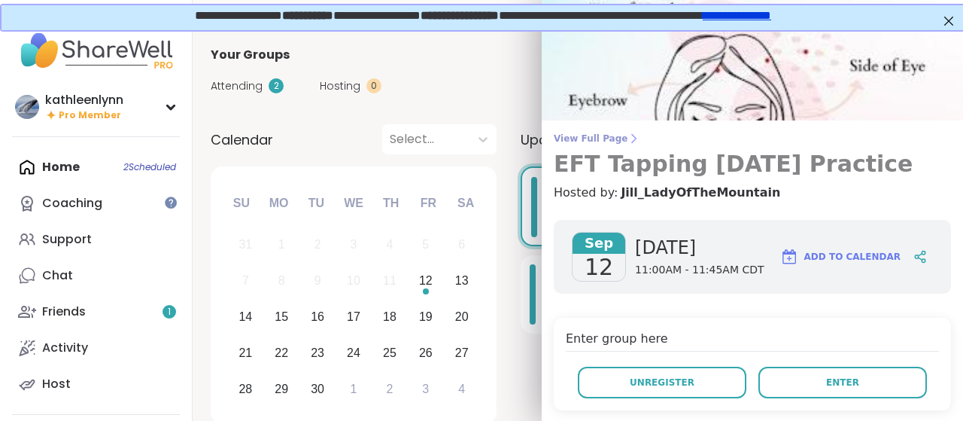
click at [591, 136] on span "View Full Page" at bounding box center [752, 138] width 397 height 12
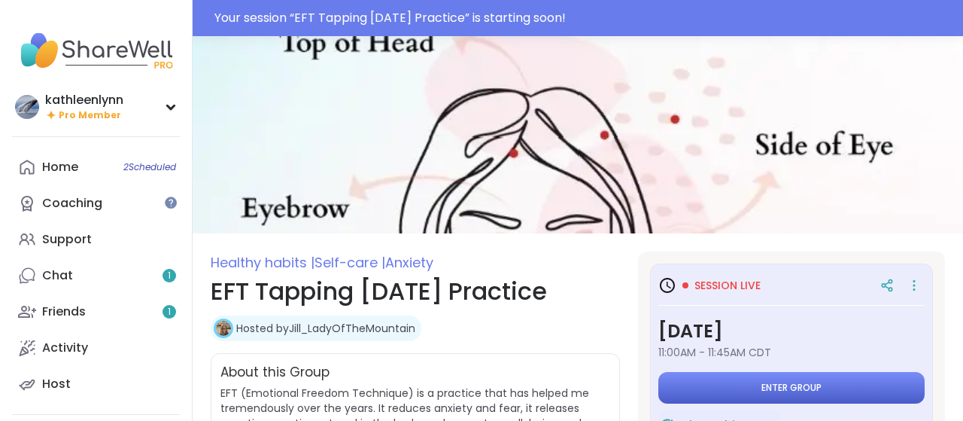
click at [782, 383] on span "Enter group" at bounding box center [791, 387] width 60 height 12
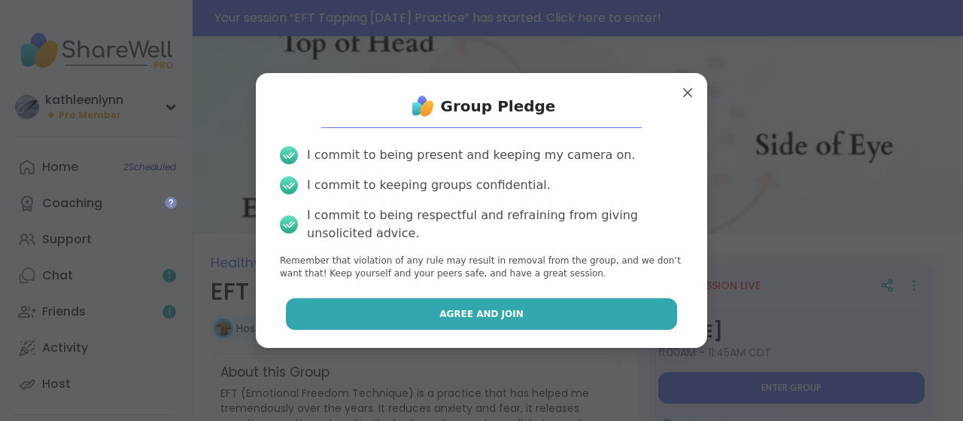
click at [608, 309] on button "Agree and Join" at bounding box center [482, 314] width 392 height 32
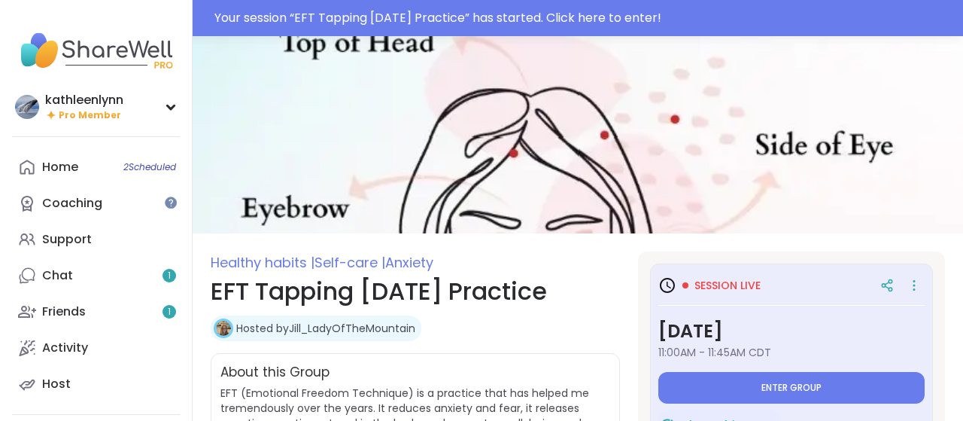
type textarea "*"
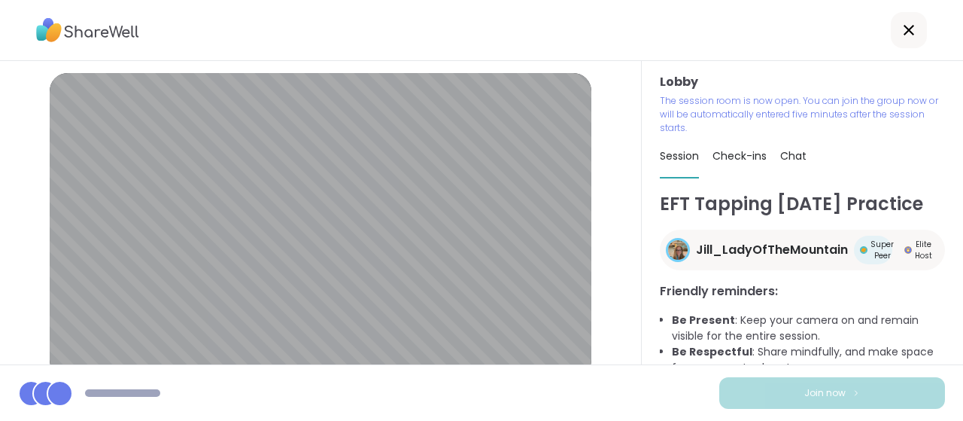
click at [615, 222] on div "Lobby | Microphone Array (AMD Audio Device) | ACER HD User Facing Test speaker …" at bounding box center [321, 212] width 642 height 303
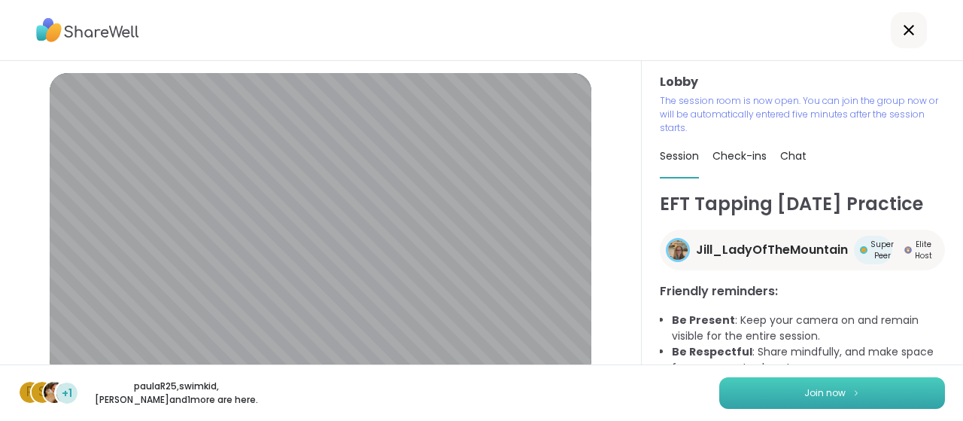
click at [800, 393] on button "Join now" at bounding box center [832, 393] width 226 height 32
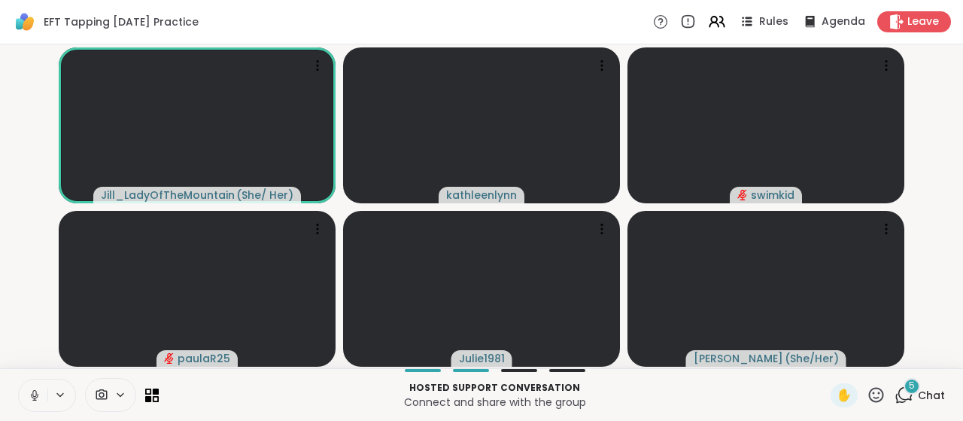
click at [33, 393] on icon at bounding box center [34, 393] width 4 height 7
click at [905, 387] on div "5" at bounding box center [911, 386] width 17 height 17
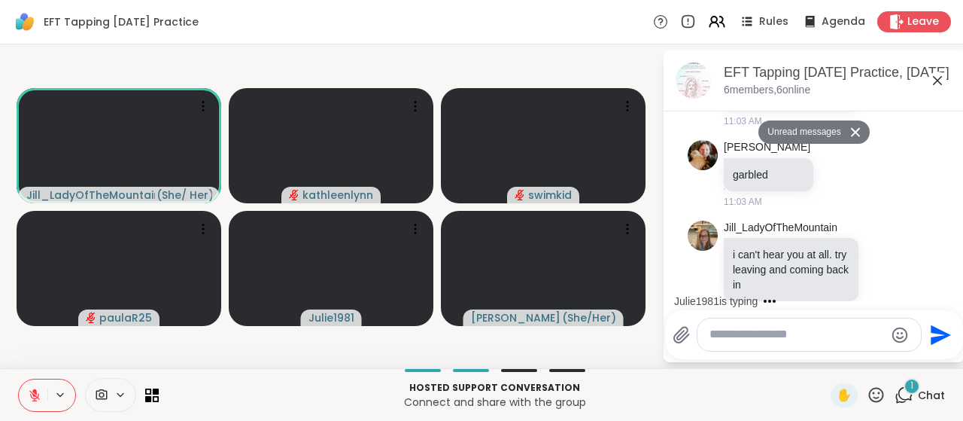
scroll to position [1237, 0]
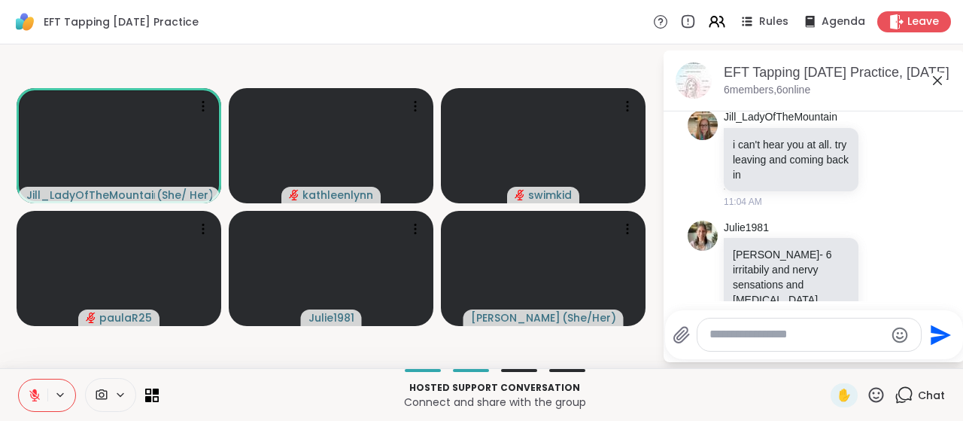
click at [960, 97] on div "EFT Tapping Friday Practice, Sep 12 6 members, 6 online" at bounding box center [814, 80] width 301 height 61
click at [739, 338] on textarea "Type your message" at bounding box center [796, 334] width 175 height 16
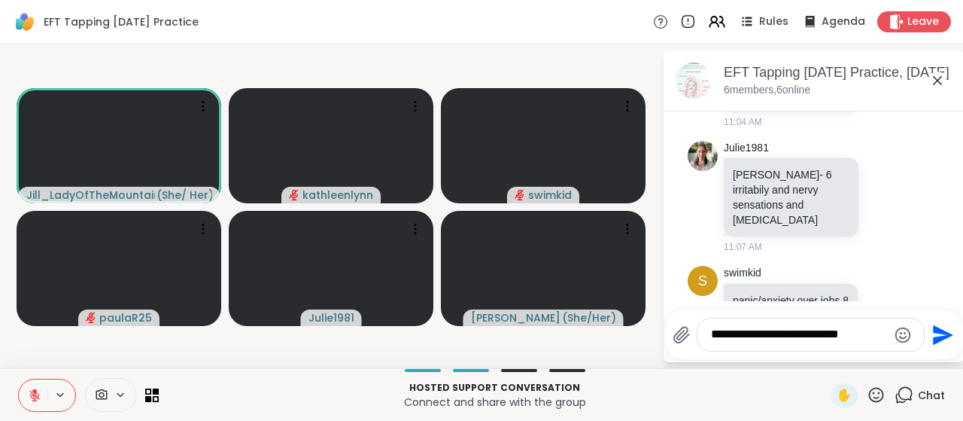
type textarea "**********"
click at [941, 333] on icon "Send" at bounding box center [943, 334] width 20 height 20
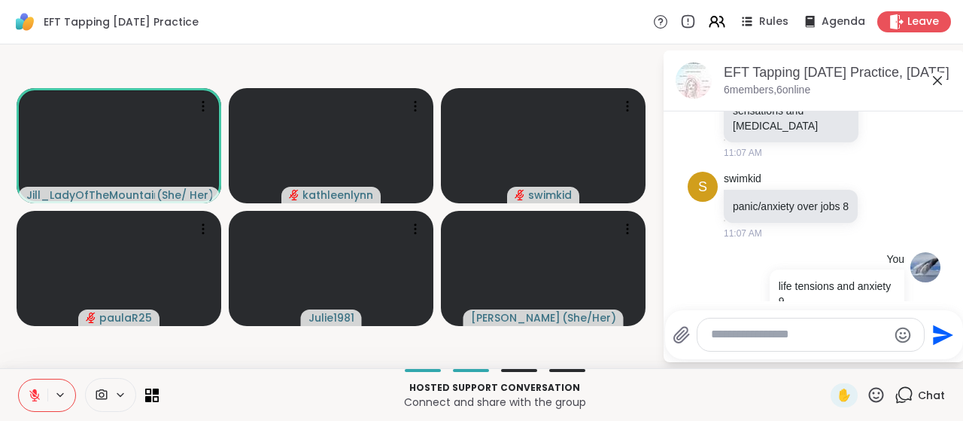
click at [35, 392] on icon at bounding box center [34, 391] width 5 height 6
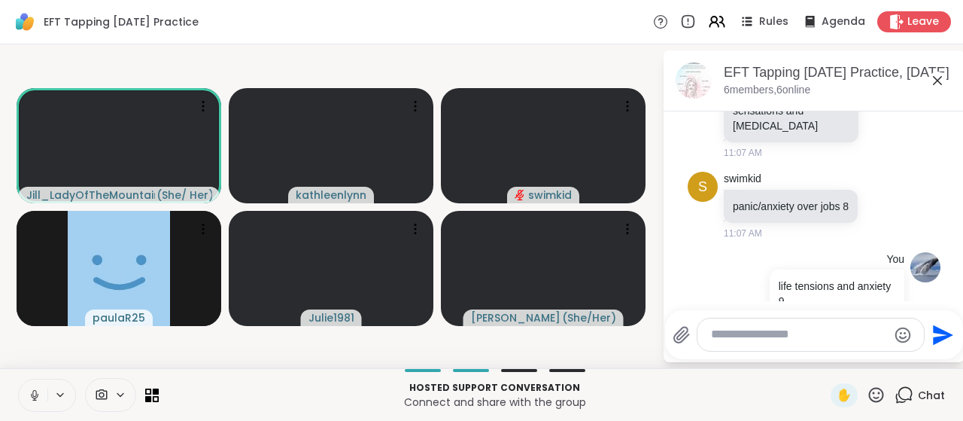
click at [35, 392] on icon at bounding box center [35, 395] width 14 height 14
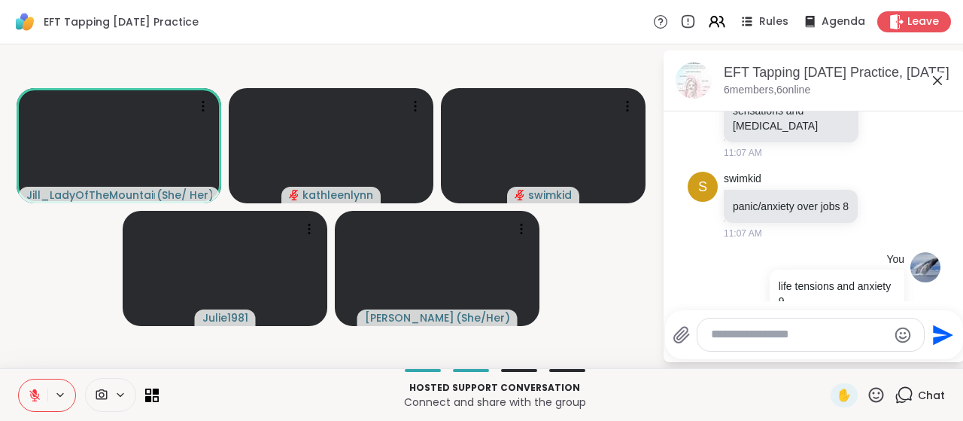
click at [32, 392] on icon at bounding box center [35, 395] width 14 height 14
click at [33, 396] on icon at bounding box center [35, 395] width 14 height 14
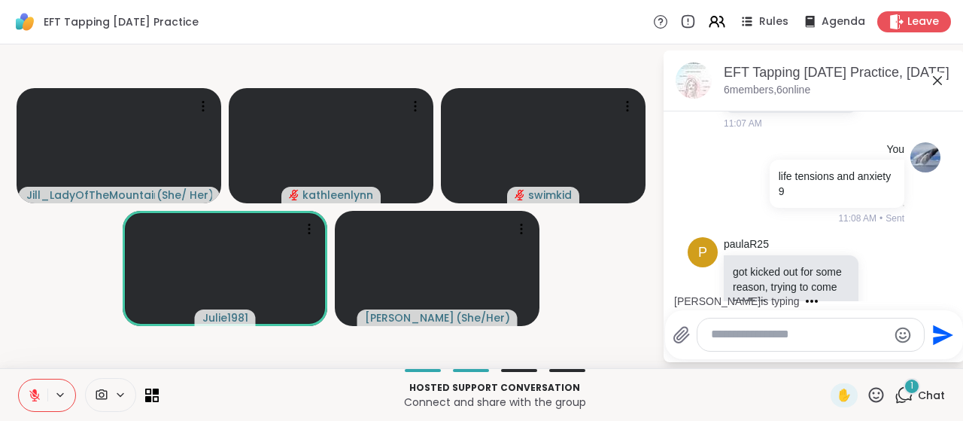
scroll to position [1601, 0]
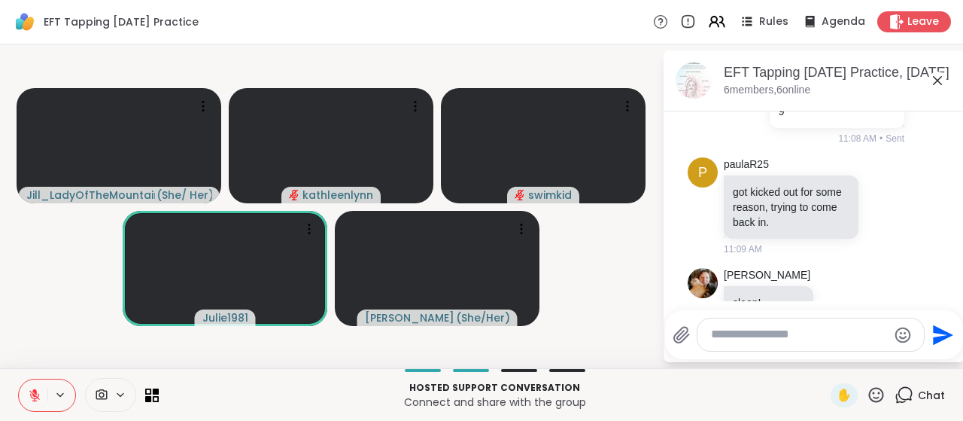
click at [753, 333] on textarea "Type your message" at bounding box center [799, 334] width 176 height 16
type textarea "**********"
click at [938, 330] on icon "Send" at bounding box center [943, 334] width 20 height 20
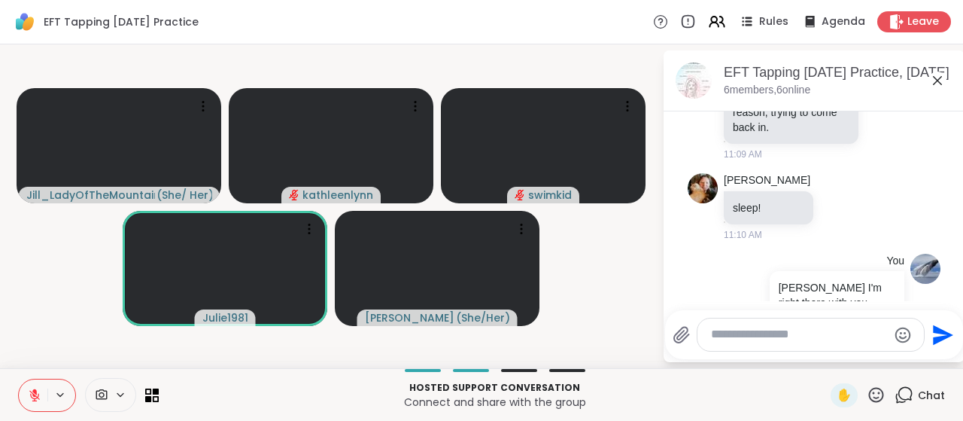
click at [32, 390] on icon at bounding box center [35, 395] width 14 height 14
click at [35, 390] on icon at bounding box center [35, 395] width 14 height 14
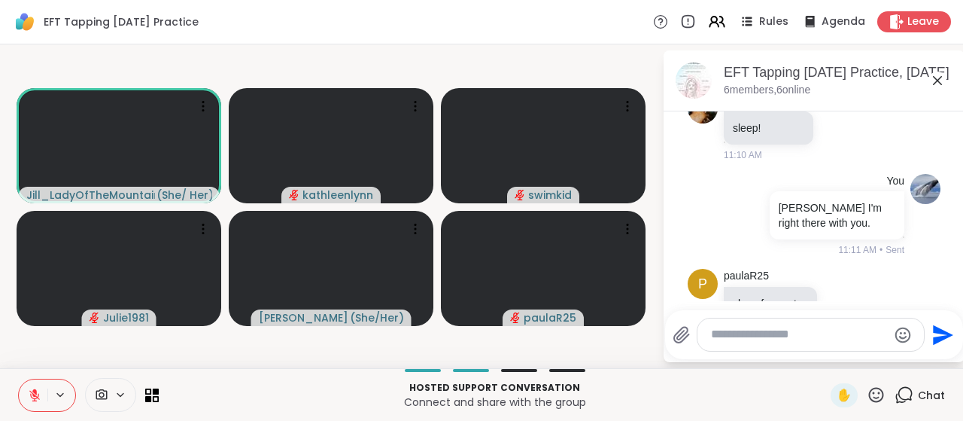
scroll to position [1930, 0]
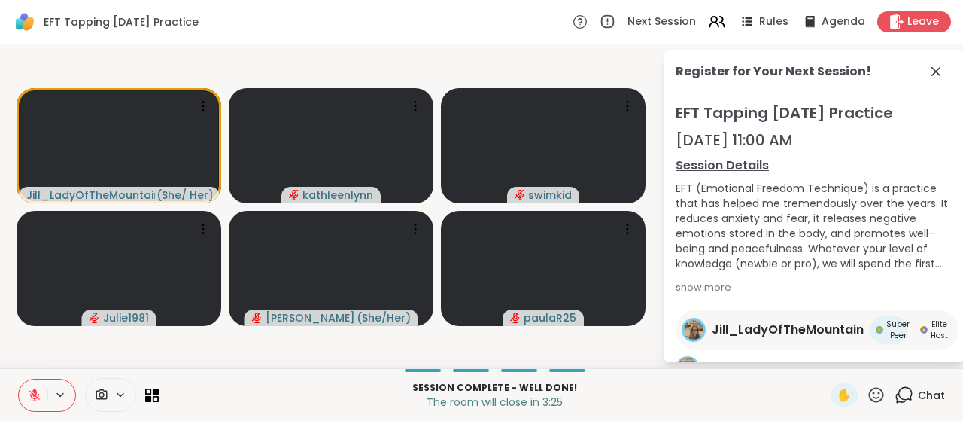
click at [909, 392] on icon at bounding box center [903, 394] width 19 height 19
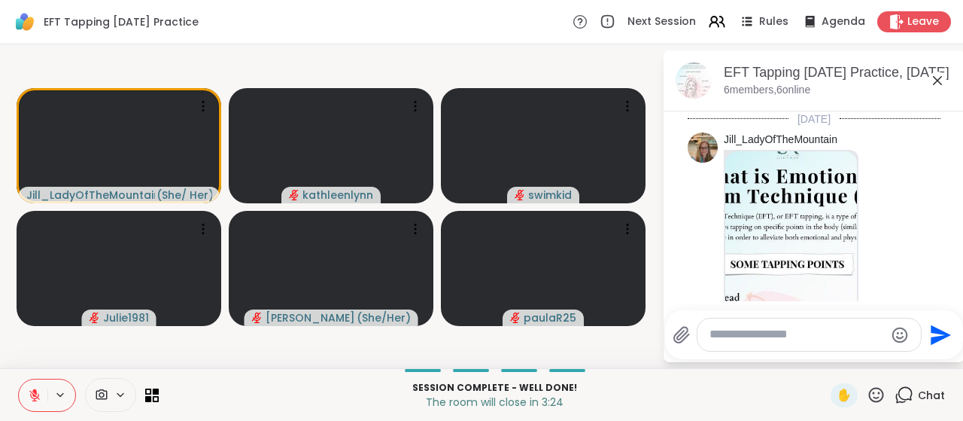
scroll to position [1915, 0]
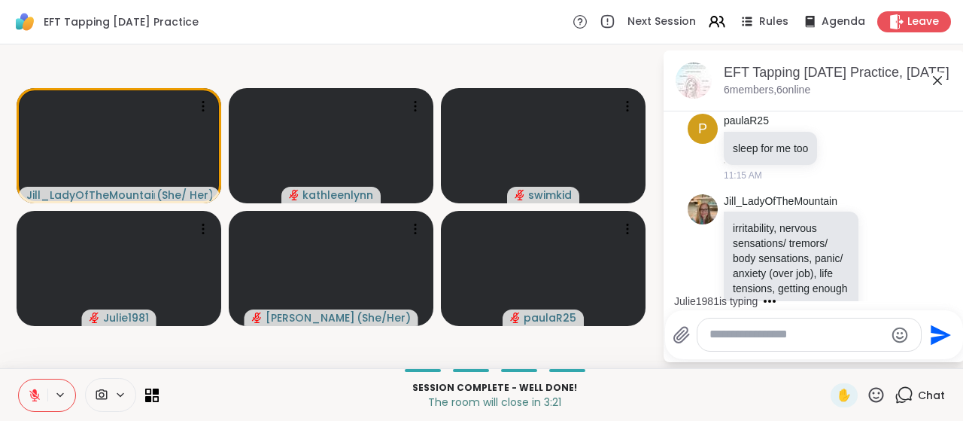
click at [764, 330] on textarea "Type your message" at bounding box center [796, 334] width 175 height 16
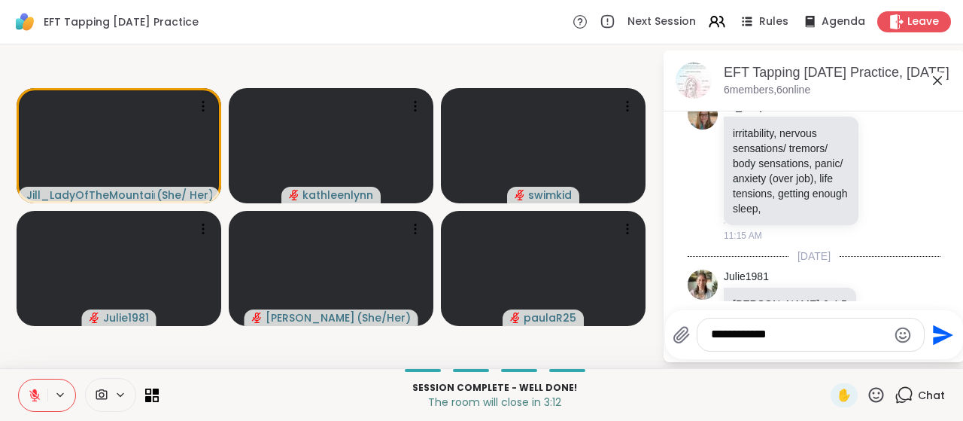
type textarea "**********"
click at [941, 332] on icon "Send" at bounding box center [943, 334] width 20 height 20
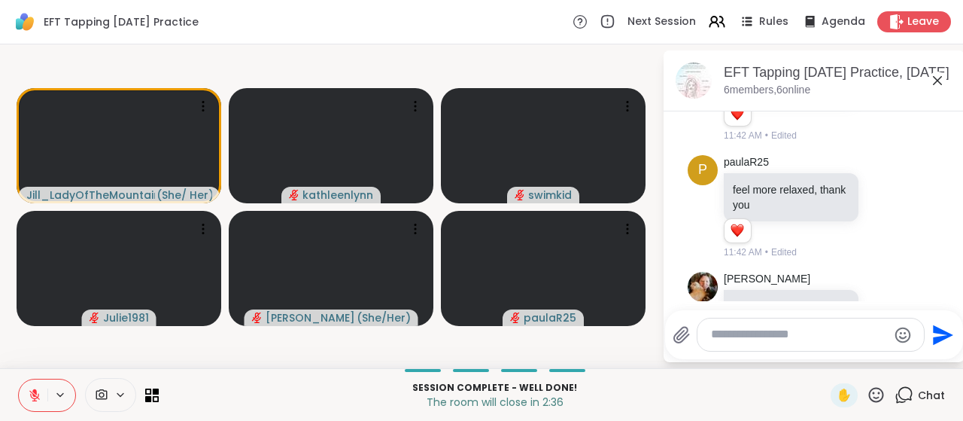
scroll to position [2467, 0]
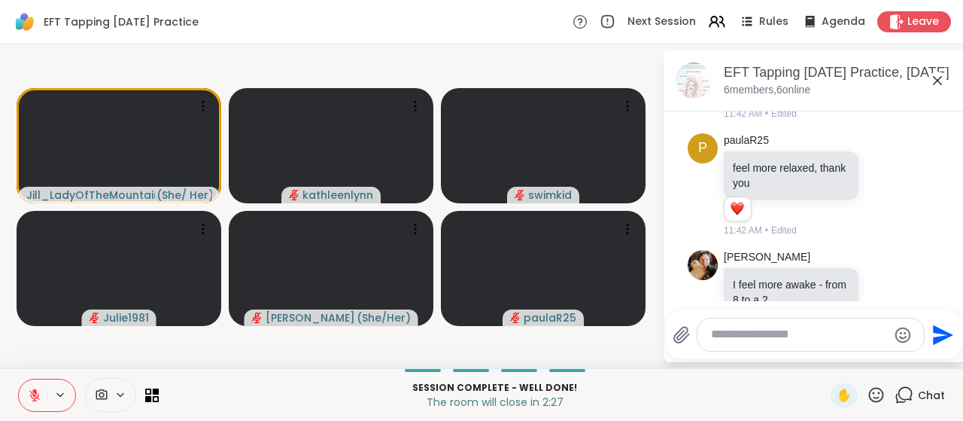
click at [755, 336] on textarea "Type your message" at bounding box center [799, 334] width 176 height 16
type textarea "***"
type textarea "*"
click at [726, 337] on textarea "*" at bounding box center [799, 334] width 176 height 16
type textarea "*********"
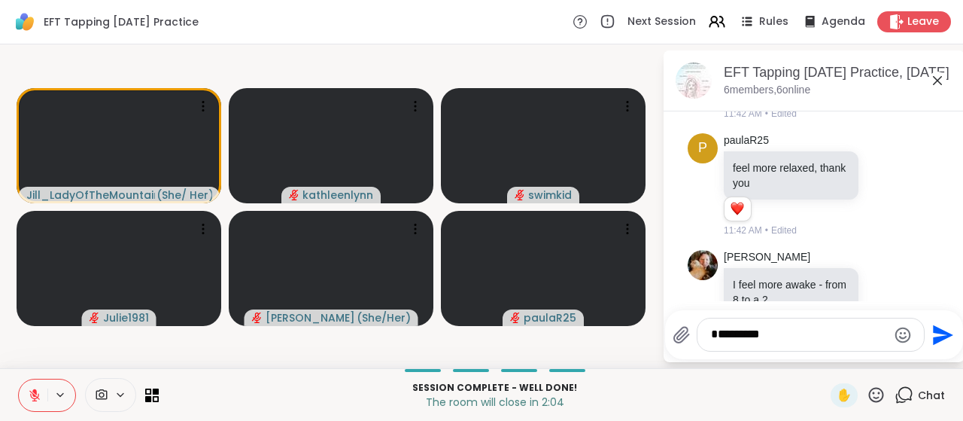
click at [935, 330] on icon "Send" at bounding box center [943, 334] width 20 height 20
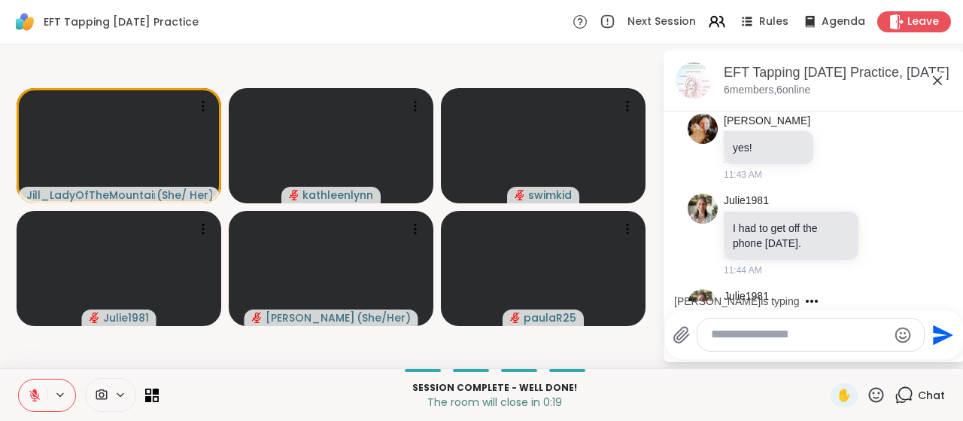
scroll to position [2844, 0]
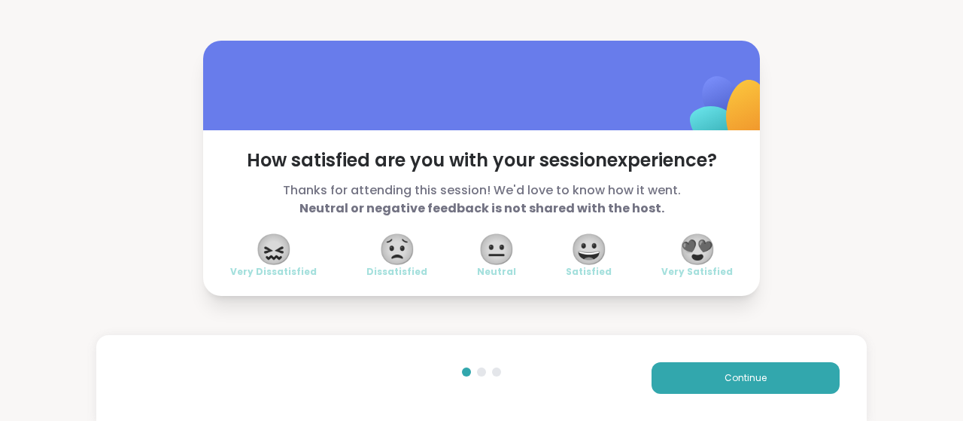
click at [700, 249] on span "😍" at bounding box center [698, 248] width 38 height 27
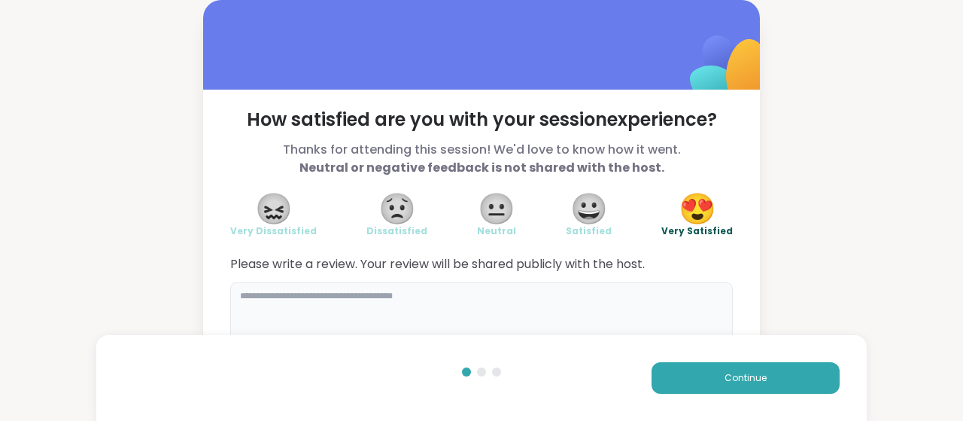
click at [399, 297] on textarea at bounding box center [481, 318] width 503 height 72
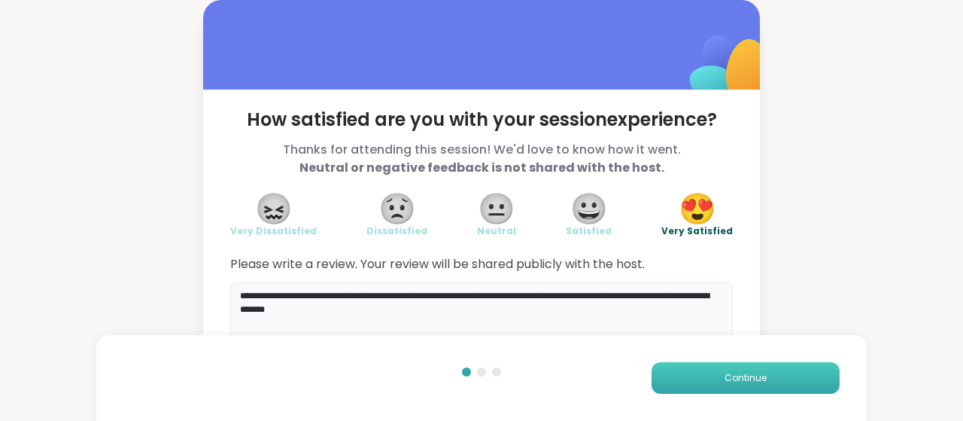
type textarea "**********"
click at [711, 374] on button "Continue" at bounding box center [745, 378] width 188 height 32
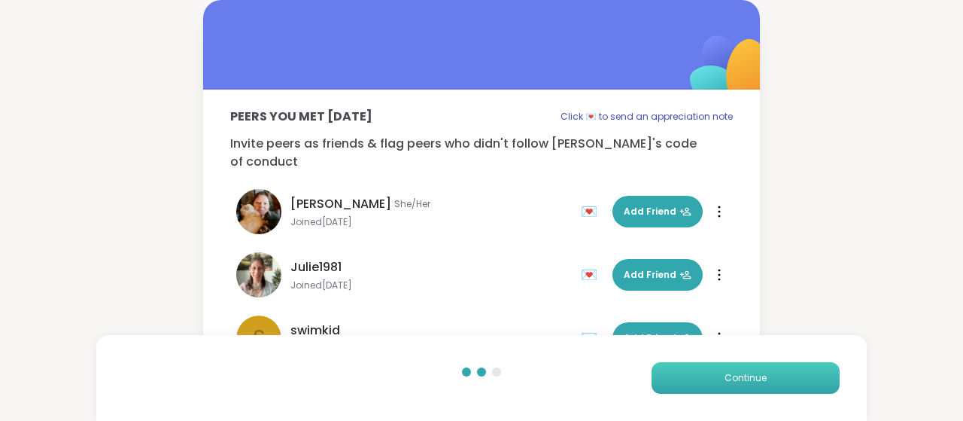
click at [711, 374] on button "Continue" at bounding box center [745, 378] width 188 height 32
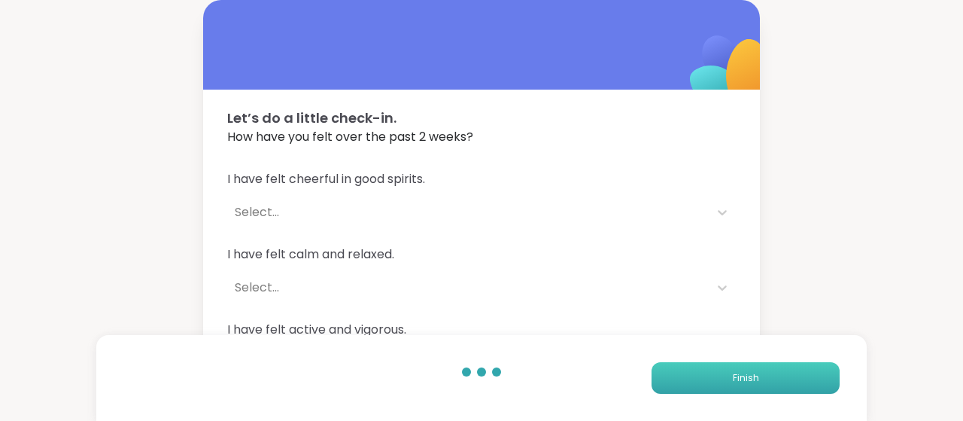
click at [711, 374] on button "Finish" at bounding box center [745, 378] width 188 height 32
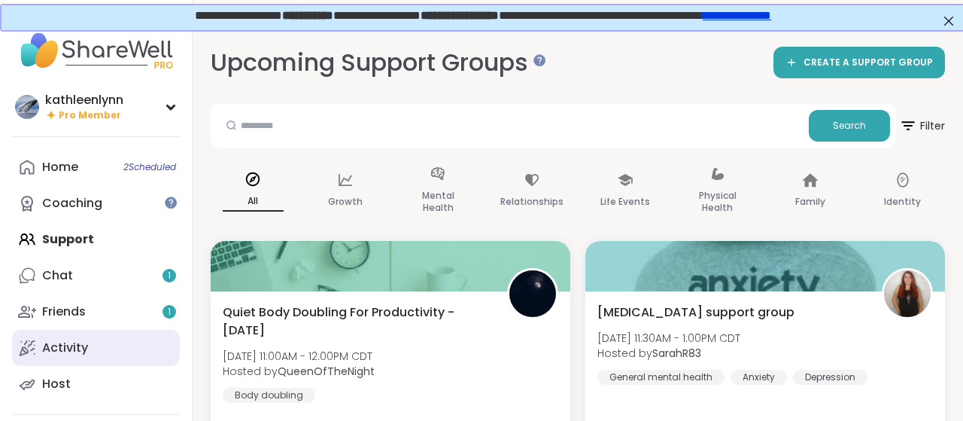
click at [64, 347] on div "Activity" at bounding box center [65, 347] width 46 height 17
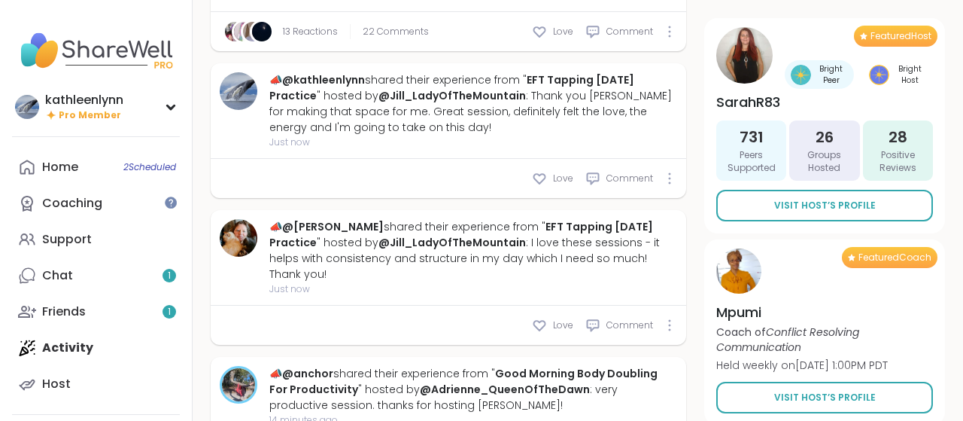
scroll to position [626, 0]
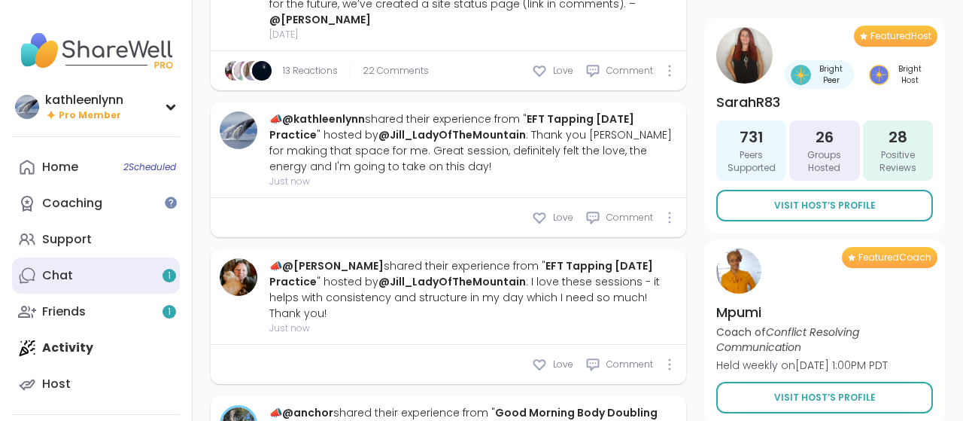
click at [65, 273] on div "Chat 1" at bounding box center [57, 275] width 31 height 17
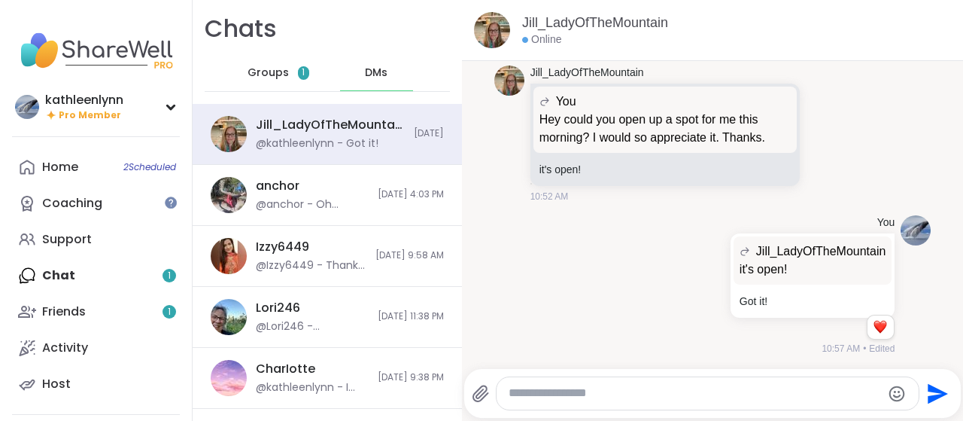
scroll to position [318, 0]
click at [266, 74] on span "Groups" at bounding box center [267, 72] width 41 height 15
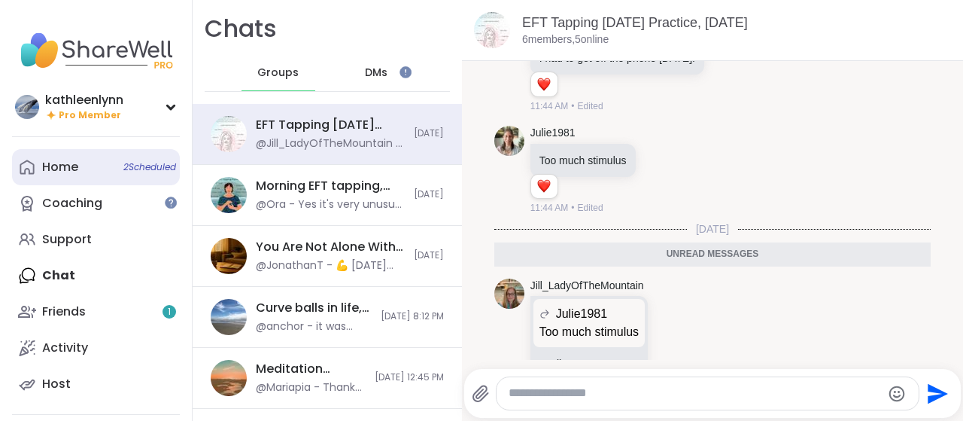
click at [69, 172] on div "Home 2 Scheduled" at bounding box center [60, 167] width 36 height 17
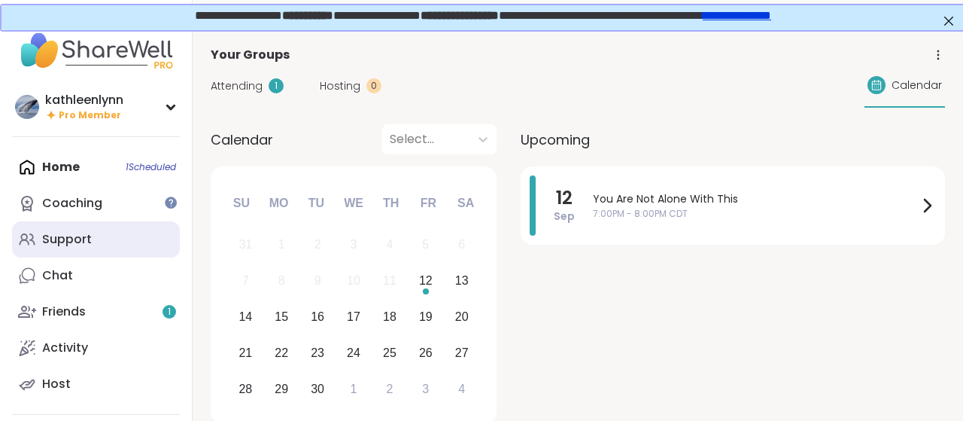
click at [85, 241] on div "Support" at bounding box center [67, 239] width 50 height 17
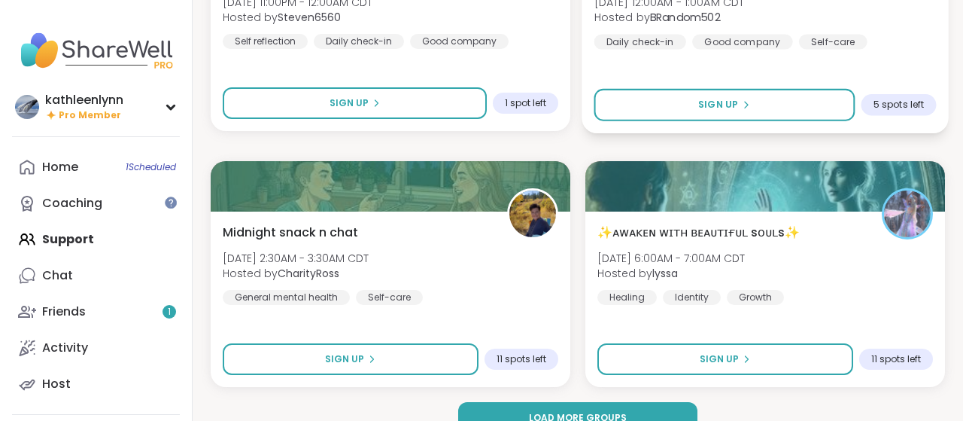
scroll to position [4455, 0]
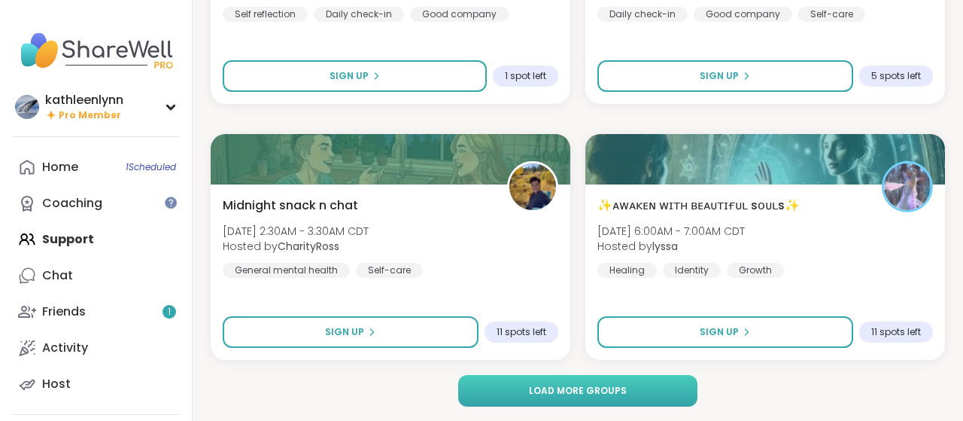
click at [594, 389] on span "Load more groups" at bounding box center [578, 391] width 98 height 14
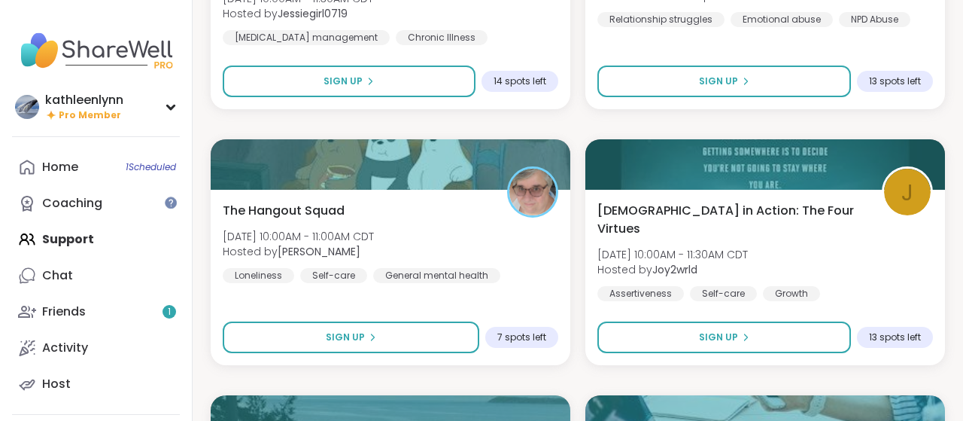
scroll to position [5511, 0]
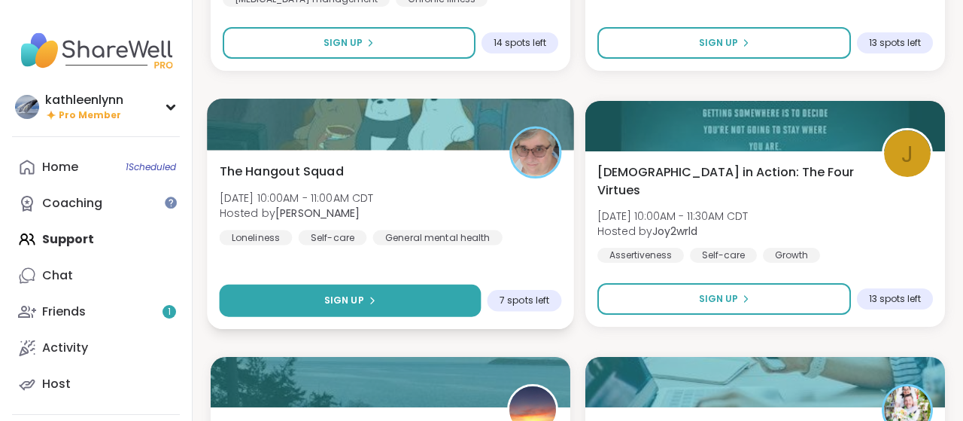
click at [399, 305] on button "Sign Up" at bounding box center [351, 300] width 262 height 32
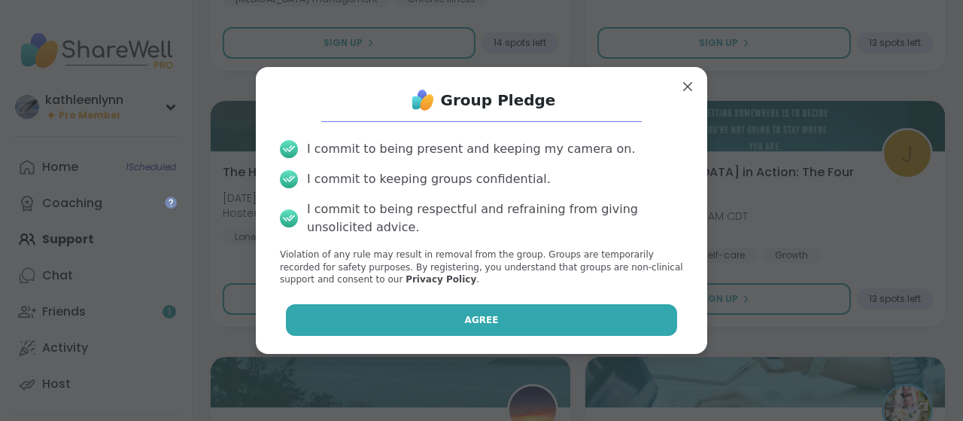
click at [398, 323] on button "Agree" at bounding box center [482, 320] width 392 height 32
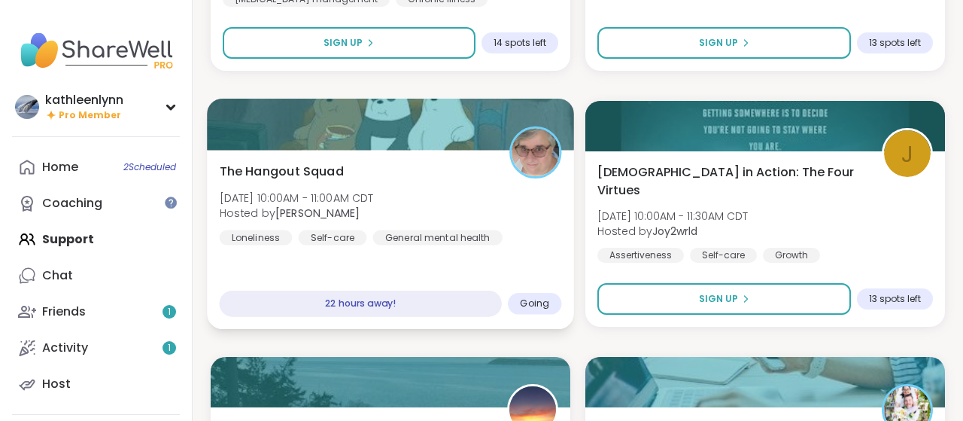
click at [413, 120] on div at bounding box center [390, 124] width 367 height 51
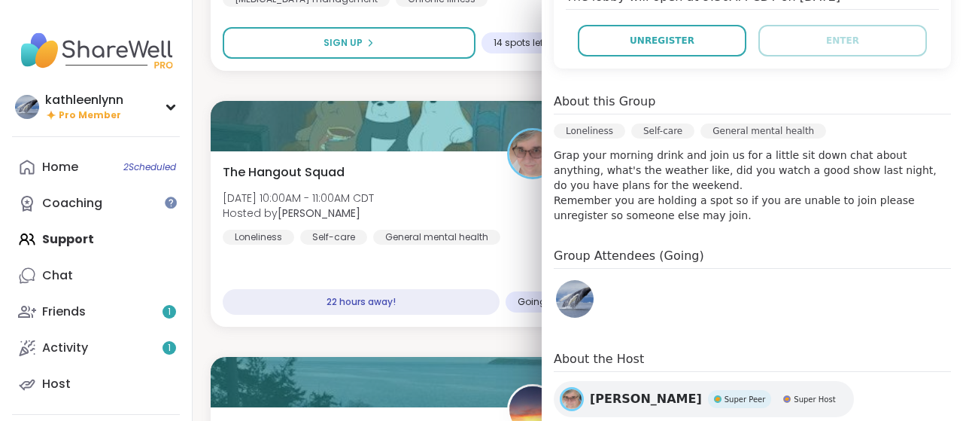
scroll to position [388, 0]
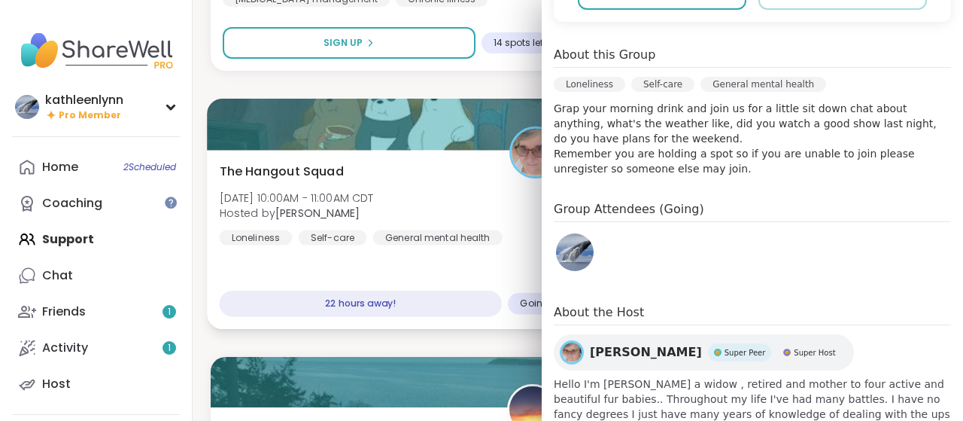
click at [487, 205] on div "The Hangout Squad Sat, Sep 13 | 10:00AM - 11:00AM CDT Hosted by Susan Lonelines…" at bounding box center [391, 203] width 342 height 83
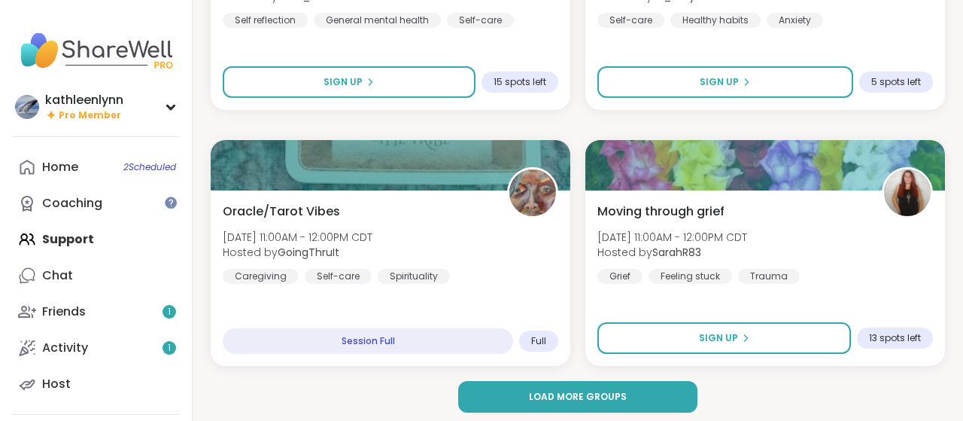
scroll to position [9059, 0]
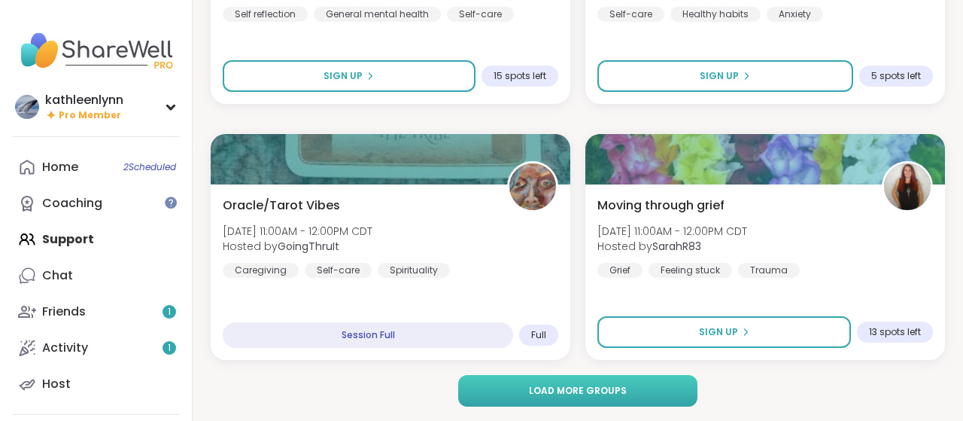
click at [586, 391] on span "Load more groups" at bounding box center [578, 391] width 98 height 14
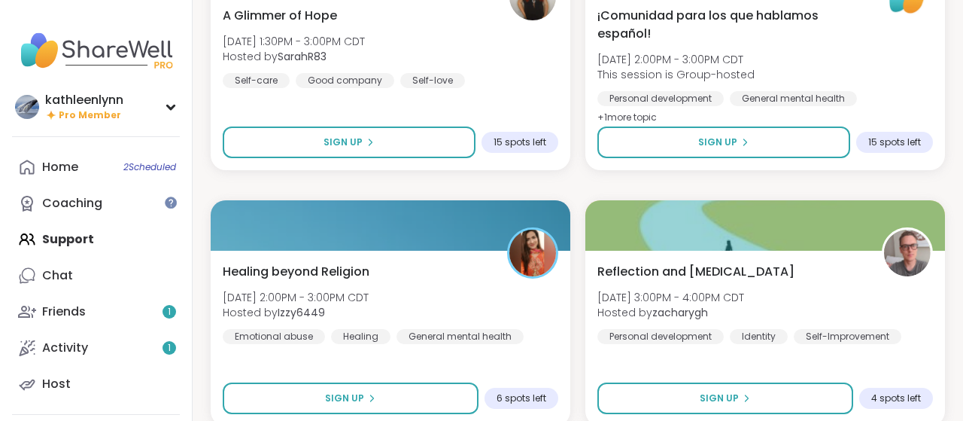
scroll to position [10311, 0]
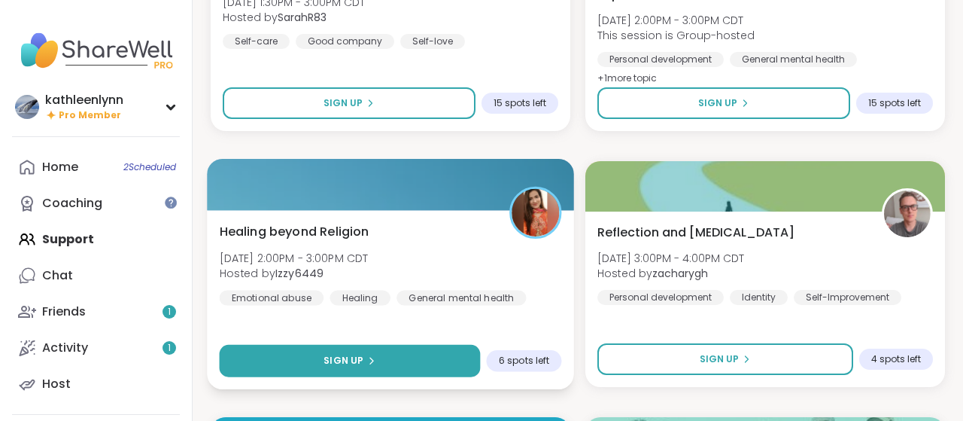
click at [373, 359] on icon at bounding box center [370, 360] width 9 height 9
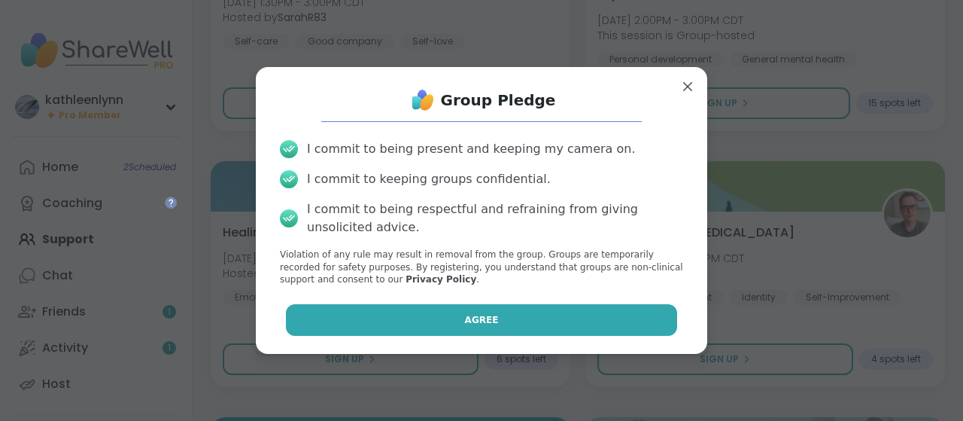
click at [376, 327] on button "Agree" at bounding box center [482, 320] width 392 height 32
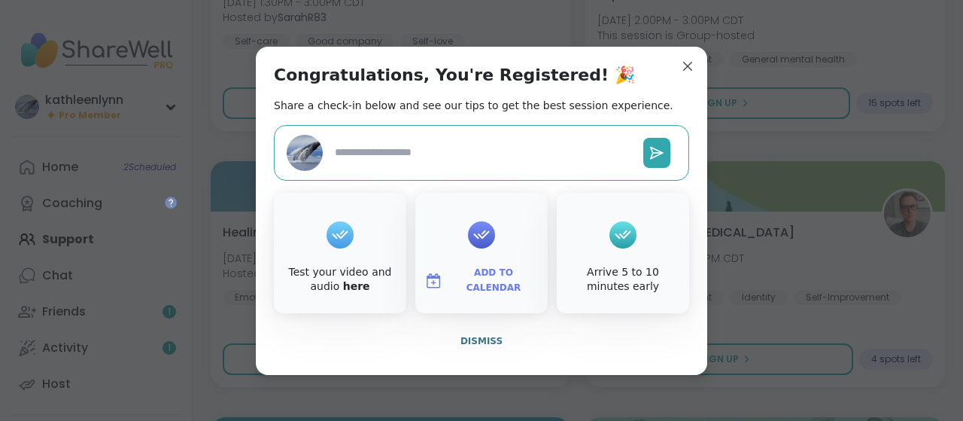
type textarea "*"
